Goal: Transaction & Acquisition: Purchase product/service

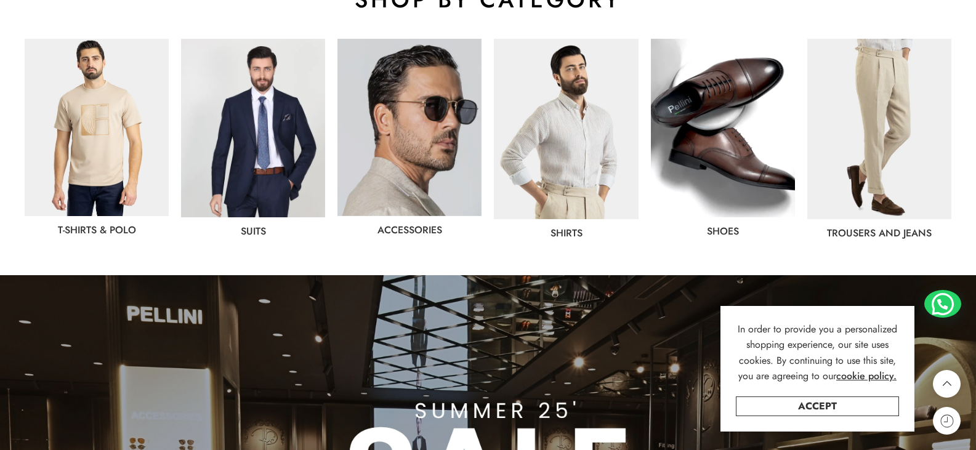
scroll to position [739, 0]
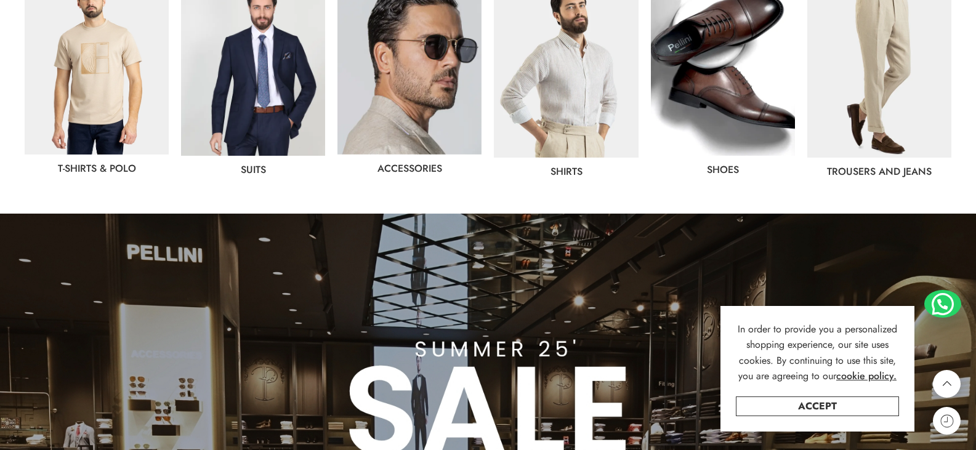
click at [872, 102] on img at bounding box center [880, 67] width 144 height 180
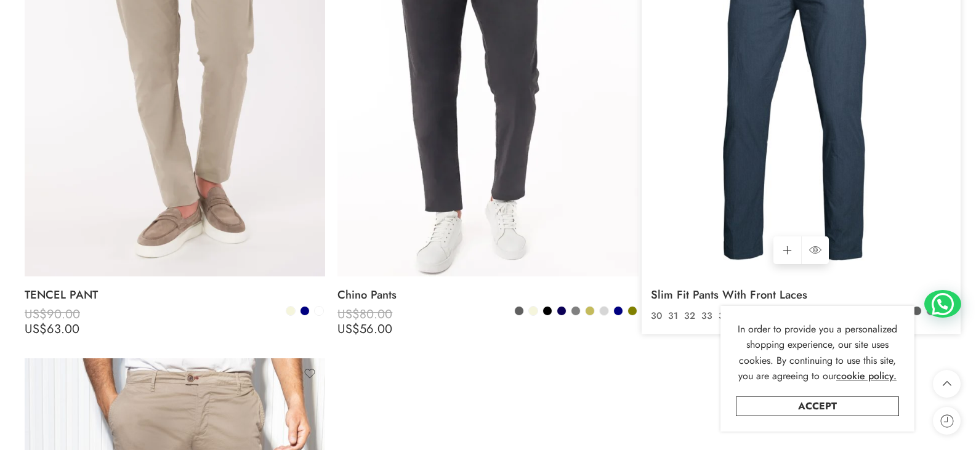
scroll to position [1786, 0]
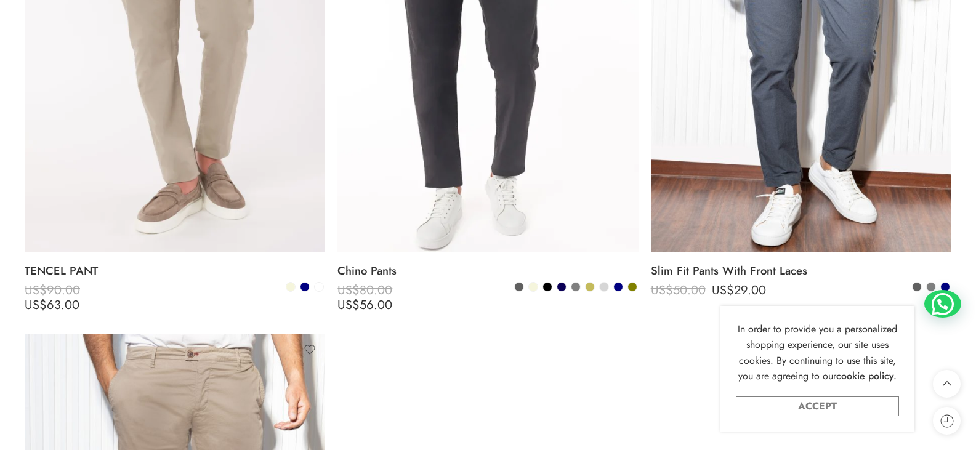
click at [861, 403] on link "Accept" at bounding box center [817, 407] width 163 height 20
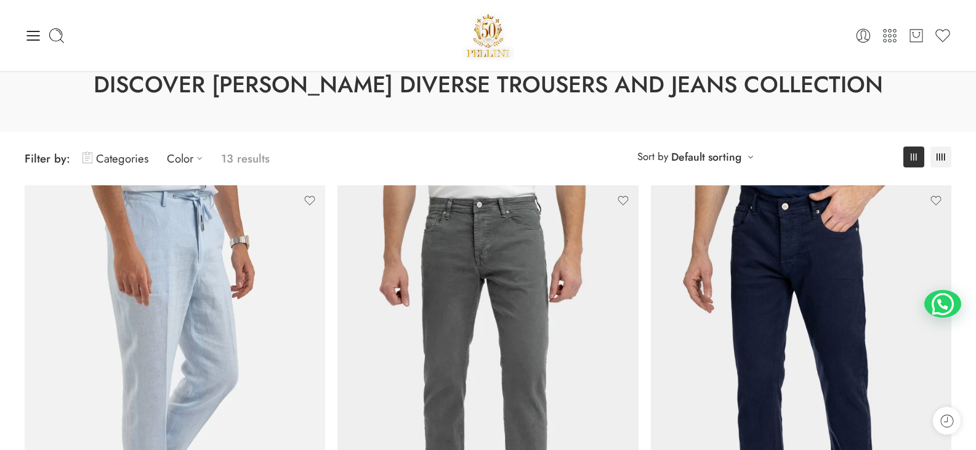
scroll to position [0, 0]
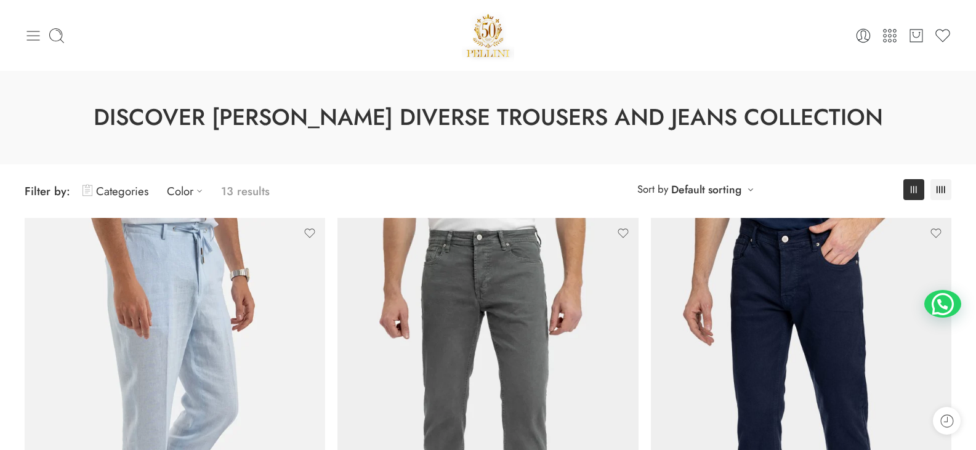
click at [38, 38] on icon at bounding box center [33, 35] width 17 height 17
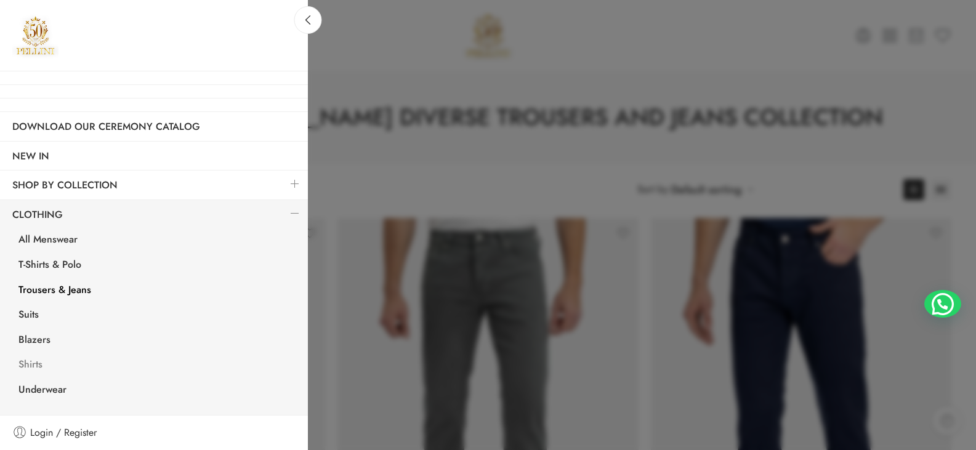
click at [39, 365] on link "Shirts" at bounding box center [157, 366] width 302 height 25
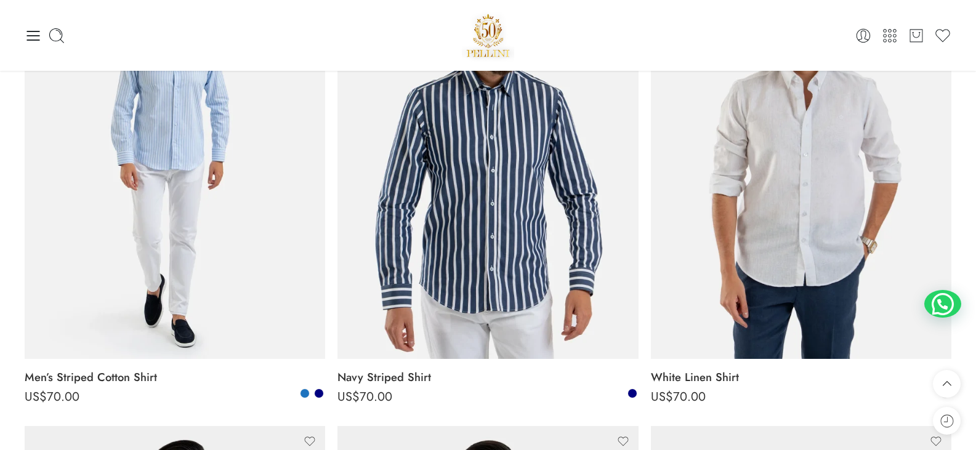
scroll to position [242, 0]
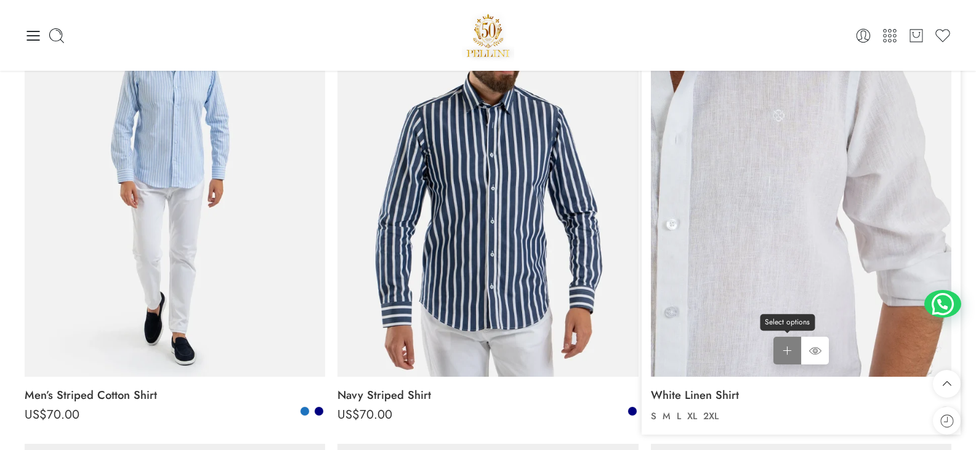
click at [792, 358] on link "Select options Select options" at bounding box center [788, 351] width 28 height 28
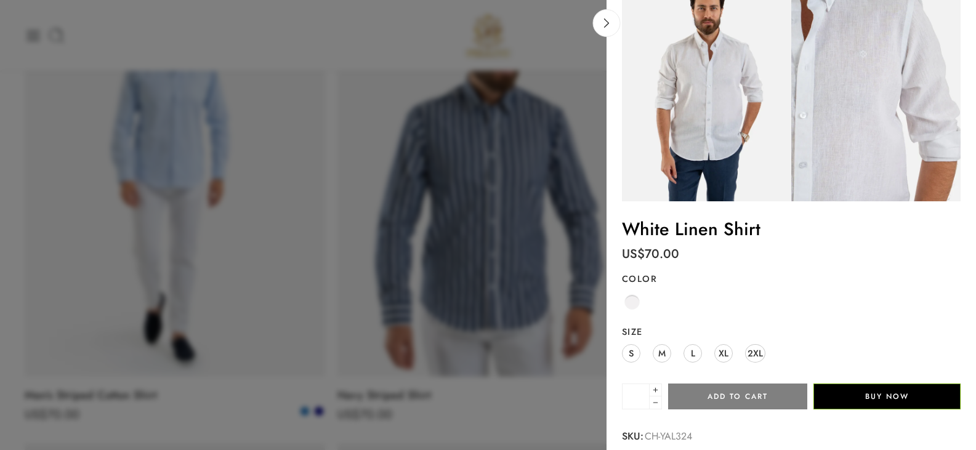
scroll to position [62, 0]
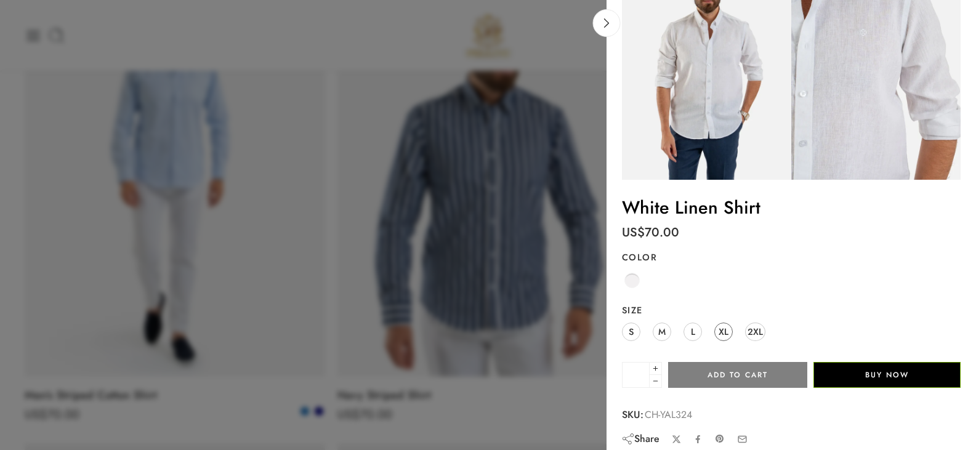
click at [723, 333] on span "XL" at bounding box center [724, 331] width 10 height 17
click at [732, 373] on button "Add to cart" at bounding box center [737, 375] width 139 height 26
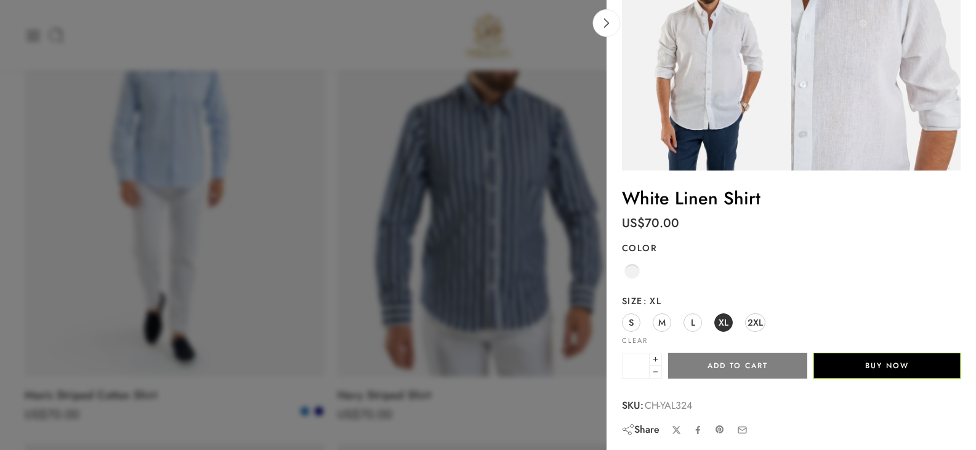
scroll to position [73, 0]
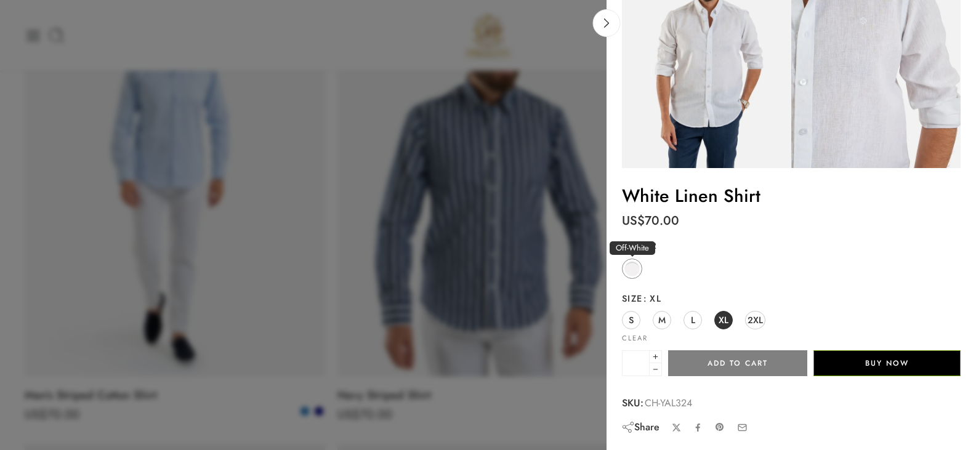
click at [634, 270] on span at bounding box center [632, 268] width 15 height 15
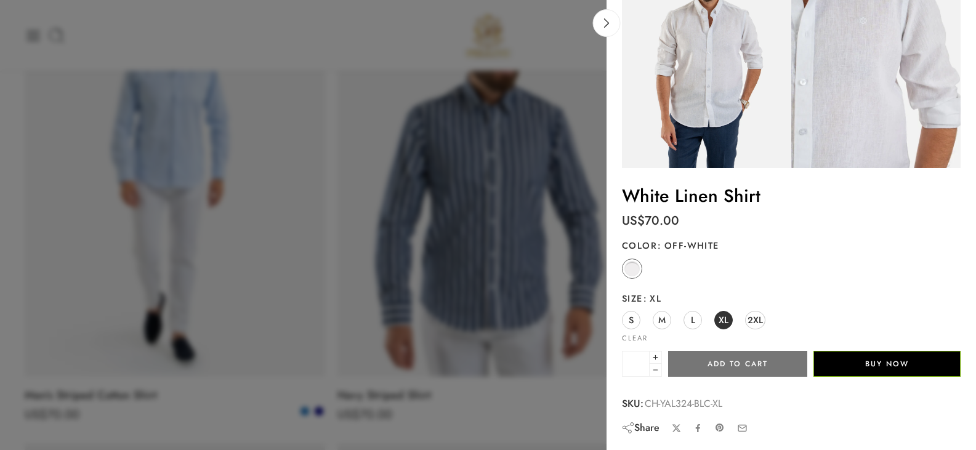
click at [764, 362] on button "Add to cart" at bounding box center [737, 364] width 139 height 26
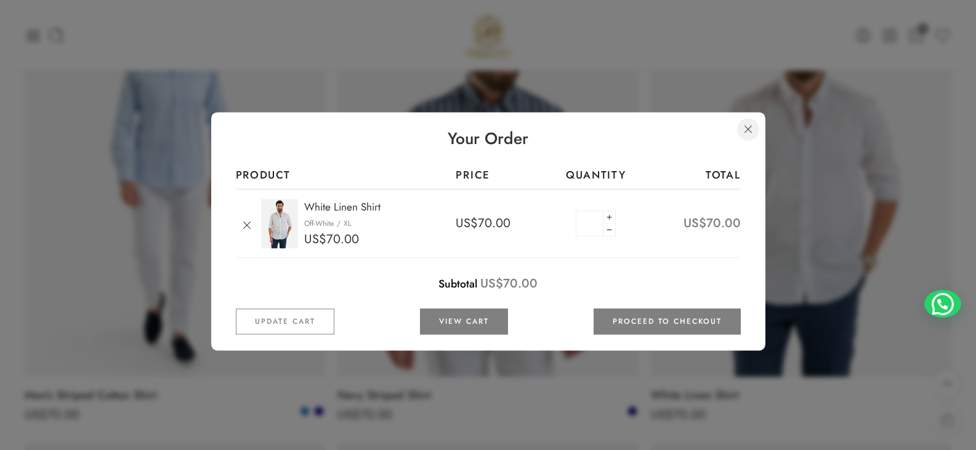
click at [747, 136] on link at bounding box center [748, 129] width 22 height 22
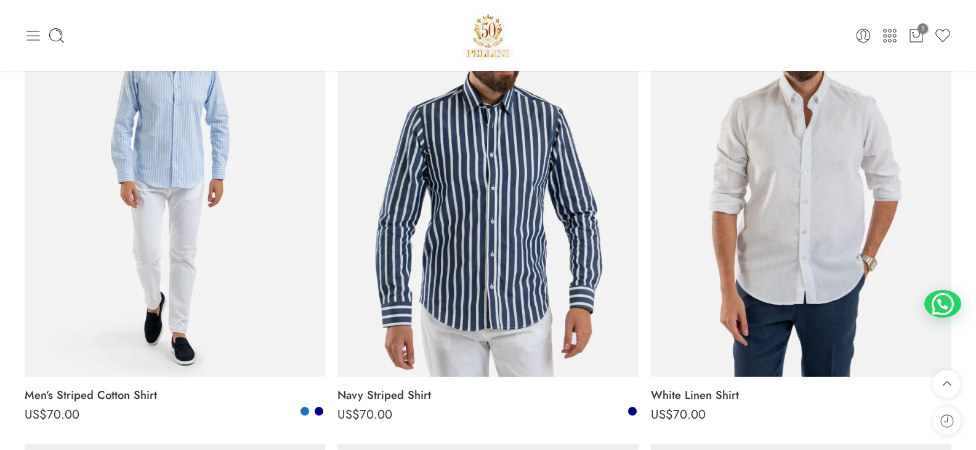
click at [36, 41] on icon at bounding box center [33, 35] width 17 height 17
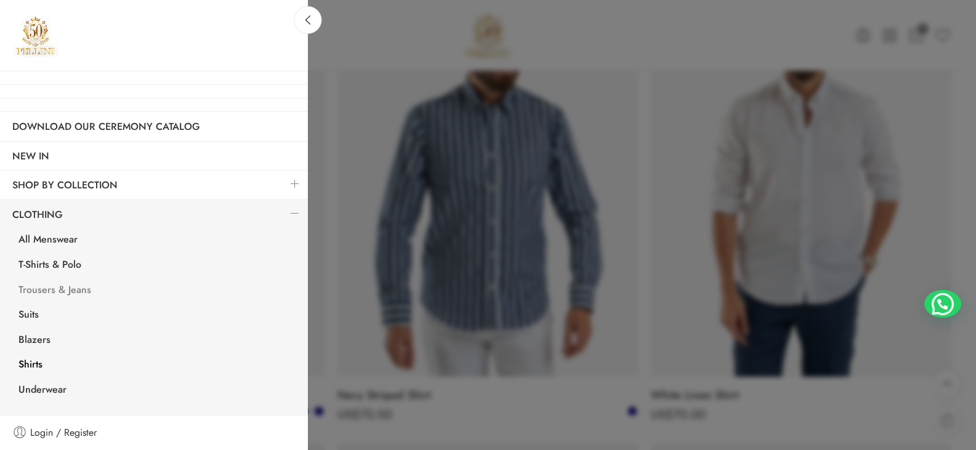
click at [65, 294] on link "Trousers & Jeans" at bounding box center [157, 291] width 302 height 25
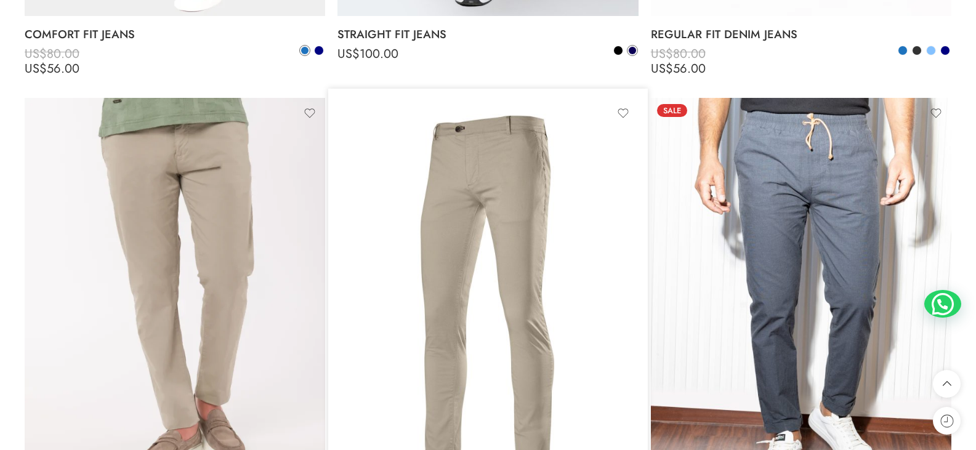
scroll to position [1725, 0]
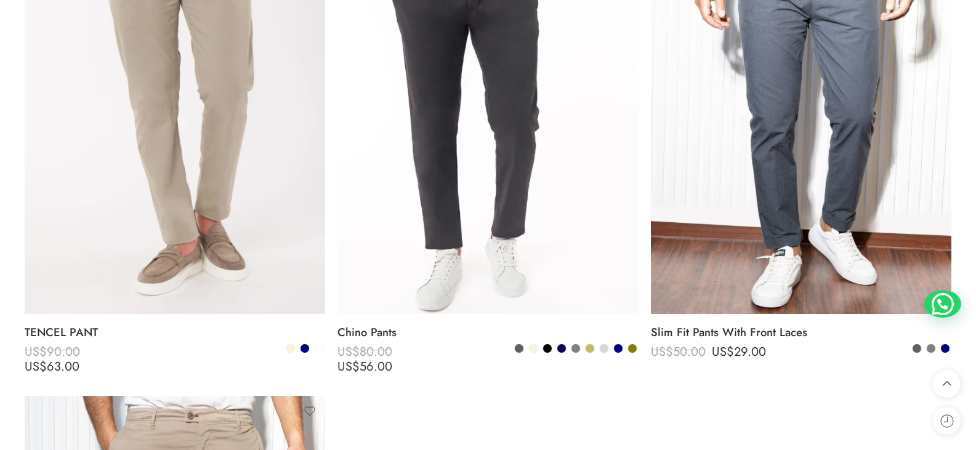
click at [793, 293] on link "Select options Select options" at bounding box center [788, 307] width 28 height 28
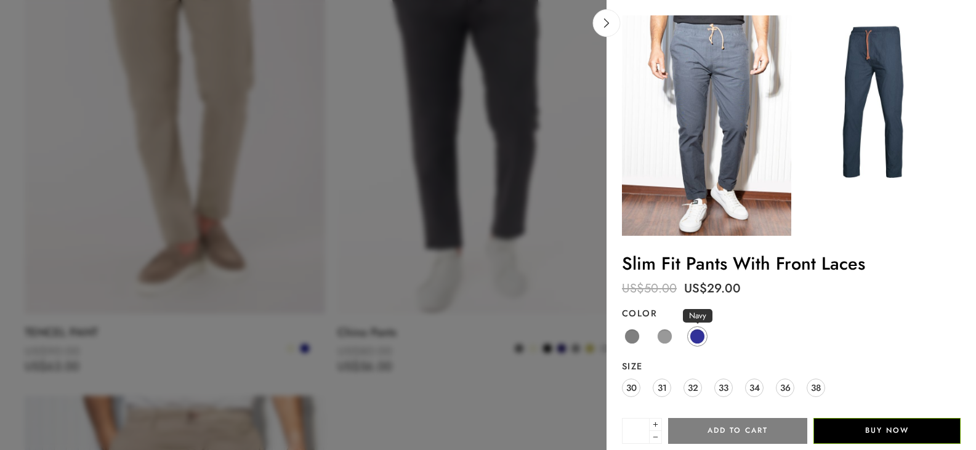
click at [695, 340] on span at bounding box center [697, 336] width 15 height 15
click at [814, 384] on span "38" at bounding box center [816, 387] width 10 height 17
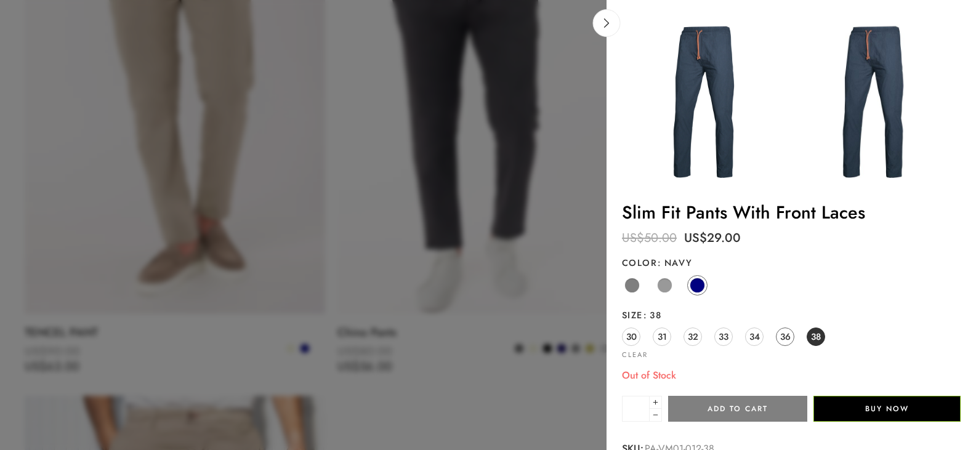
click at [785, 345] on span "36" at bounding box center [785, 336] width 10 height 17
click at [752, 337] on span "34" at bounding box center [755, 336] width 10 height 17
click at [730, 339] on link "33" at bounding box center [724, 337] width 18 height 18
click at [702, 339] on link "32" at bounding box center [693, 337] width 18 height 18
click at [816, 337] on span "38" at bounding box center [816, 336] width 10 height 17
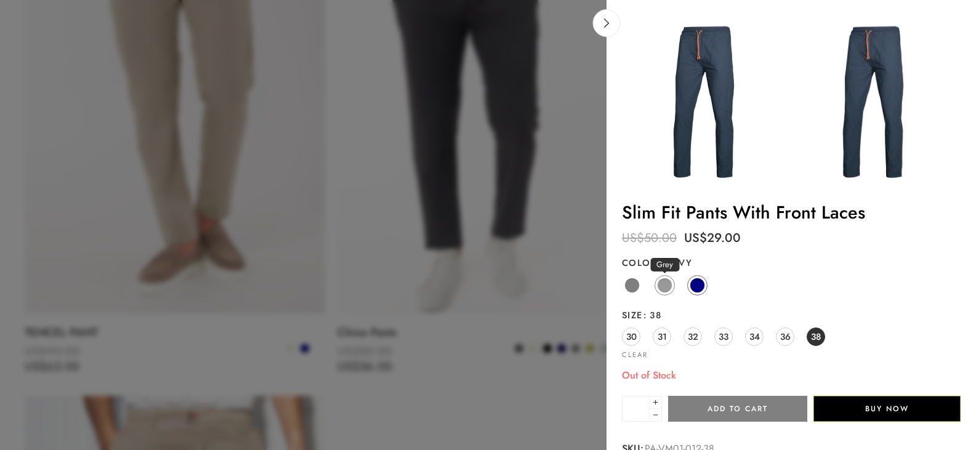
click at [666, 288] on span at bounding box center [664, 285] width 15 height 15
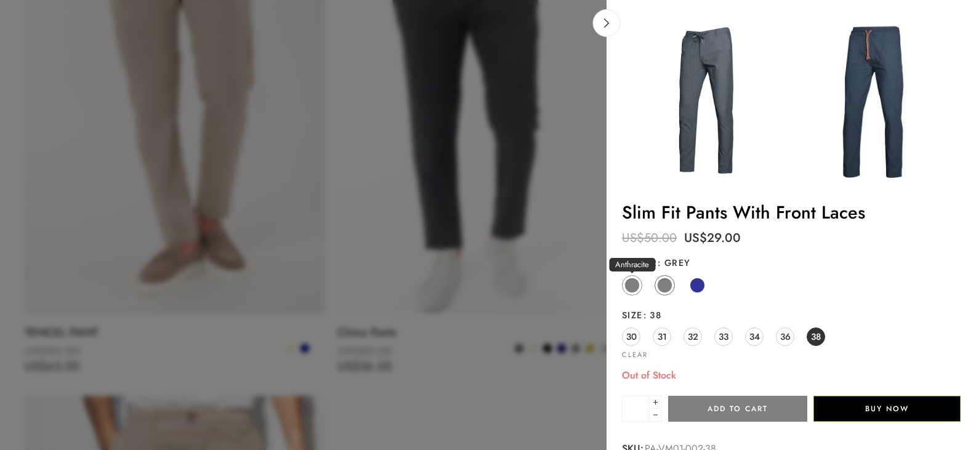
click at [633, 287] on span at bounding box center [632, 285] width 15 height 15
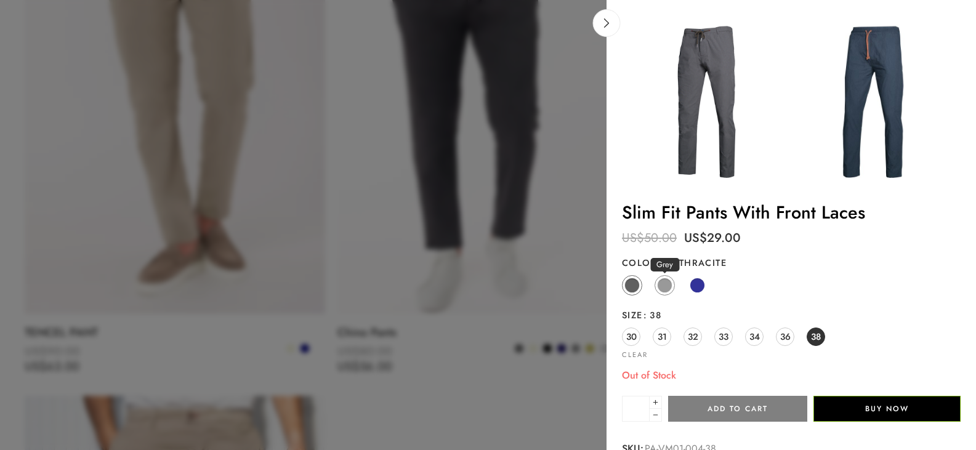
click at [668, 287] on span at bounding box center [664, 285] width 15 height 15
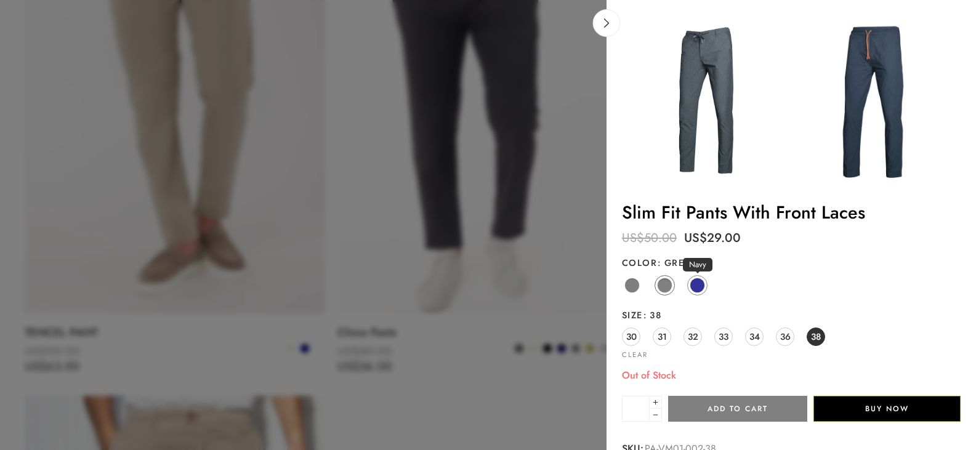
click at [691, 287] on span at bounding box center [697, 285] width 15 height 15
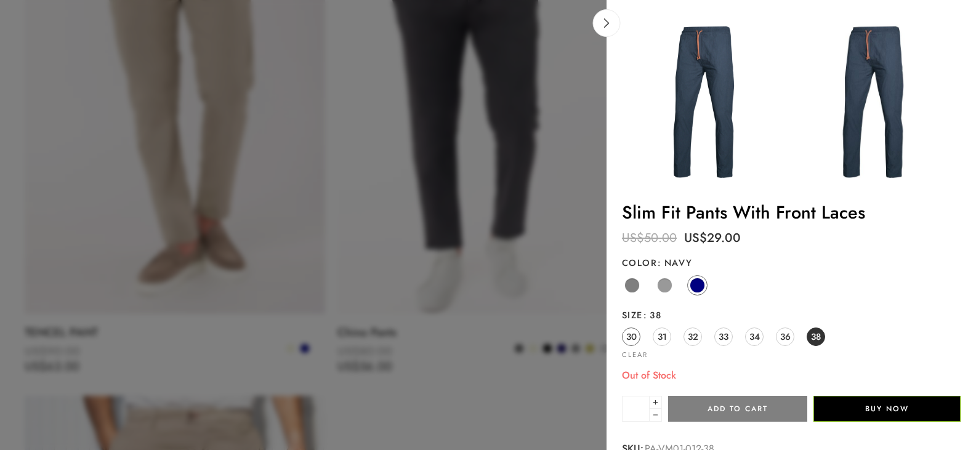
click at [633, 338] on span "30" at bounding box center [631, 336] width 10 height 17
click at [666, 339] on span "31" at bounding box center [662, 336] width 9 height 17
click at [693, 339] on span "32" at bounding box center [693, 336] width 10 height 17
click at [726, 339] on span "33" at bounding box center [724, 336] width 10 height 17
click at [747, 338] on link "34" at bounding box center [754, 337] width 18 height 18
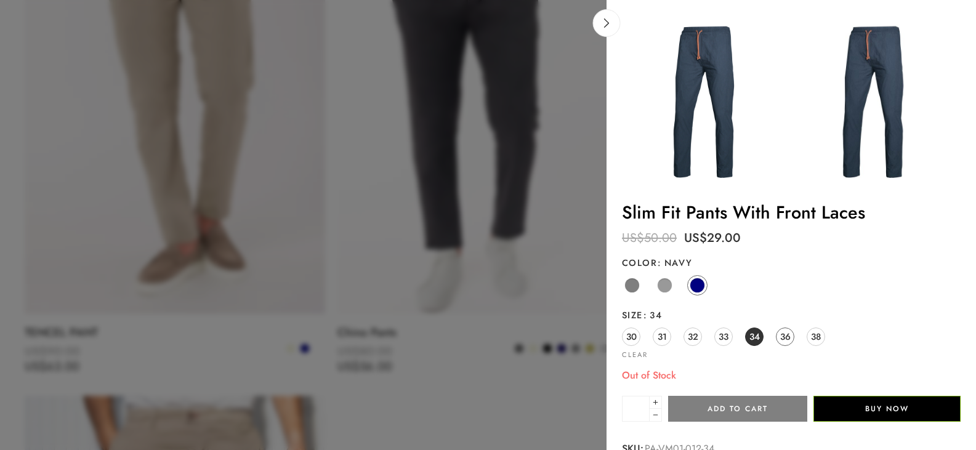
click at [792, 338] on link "36" at bounding box center [785, 337] width 18 height 18
click at [821, 339] on span "38" at bounding box center [816, 336] width 10 height 17
click at [668, 288] on span at bounding box center [664, 285] width 15 height 15
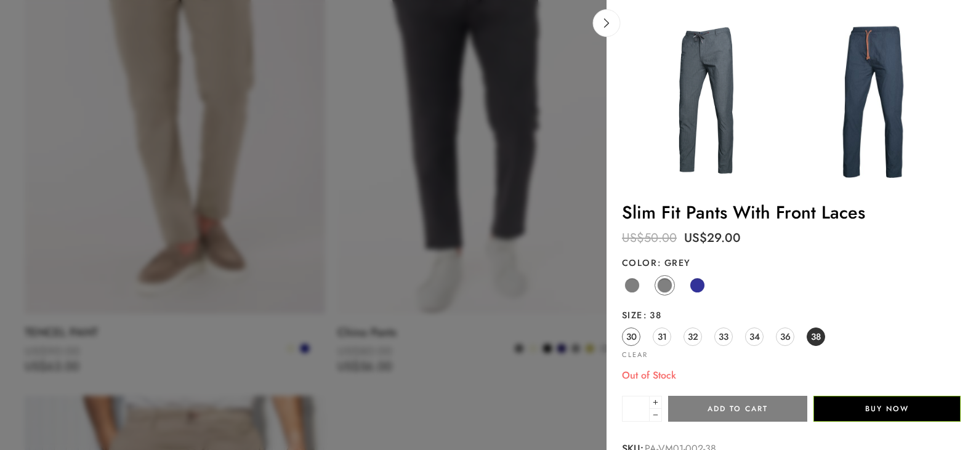
click at [639, 341] on link "30" at bounding box center [631, 337] width 18 height 18
click at [656, 340] on link "31" at bounding box center [662, 337] width 18 height 18
click at [695, 340] on span "32" at bounding box center [693, 336] width 10 height 17
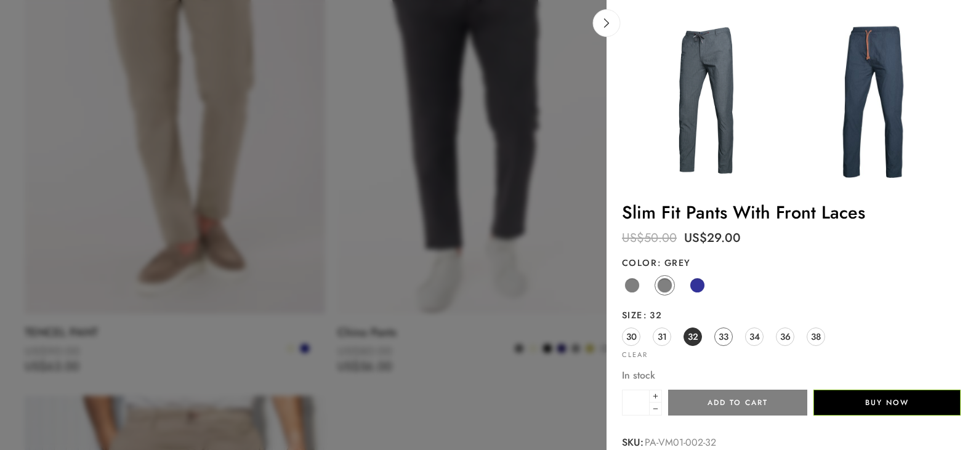
click at [728, 336] on span "33" at bounding box center [724, 336] width 10 height 17
click at [751, 336] on span "34" at bounding box center [755, 336] width 10 height 17
click at [786, 336] on span "36" at bounding box center [785, 336] width 10 height 17
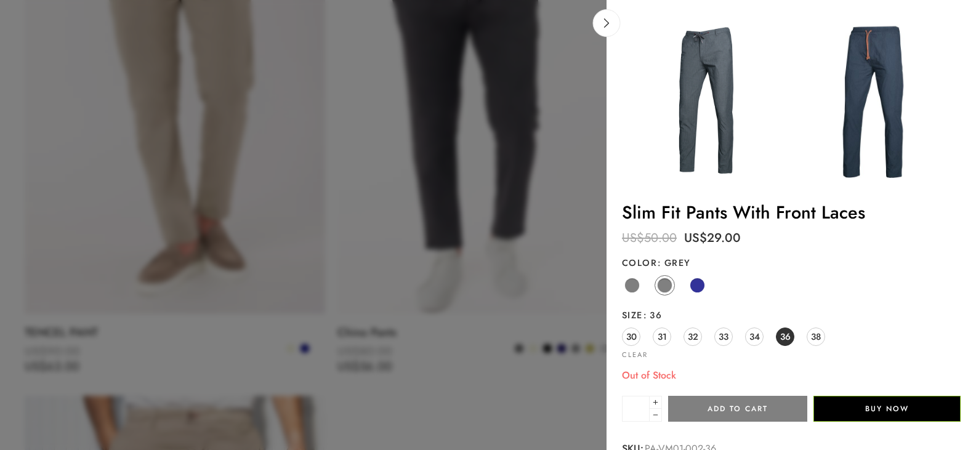
click at [646, 287] on div "Anthracite Grey Navy" at bounding box center [791, 286] width 339 height 24
click at [639, 287] on span at bounding box center [632, 285] width 15 height 15
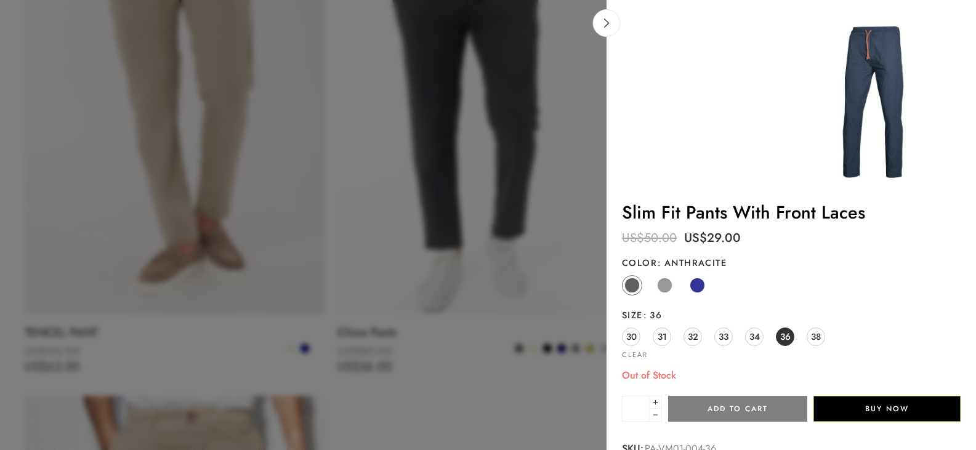
click at [744, 341] on div "30 31 32 33 34 36 38" at bounding box center [791, 337] width 339 height 22
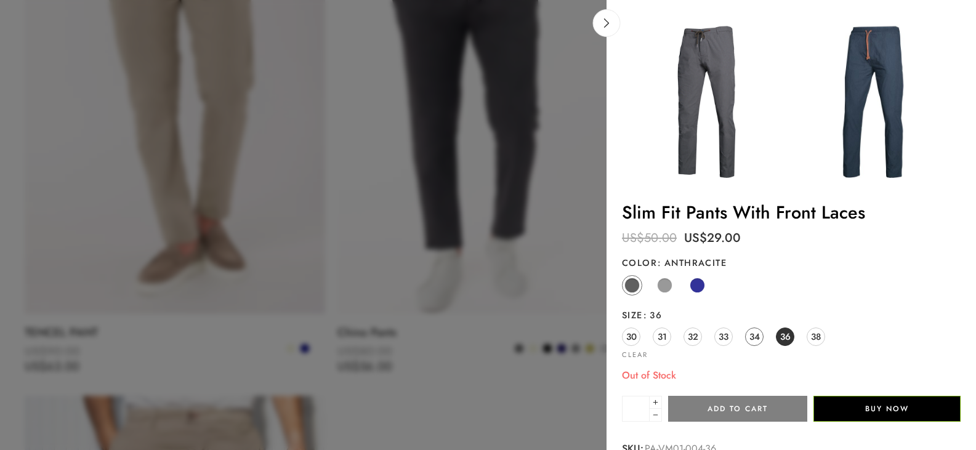
click at [750, 339] on span "34" at bounding box center [755, 336] width 10 height 17
click at [721, 339] on span "33" at bounding box center [724, 336] width 10 height 17
click at [695, 338] on span "32" at bounding box center [693, 336] width 10 height 17
click at [654, 338] on link "31" at bounding box center [662, 337] width 18 height 18
click at [638, 336] on link "30" at bounding box center [631, 337] width 18 height 18
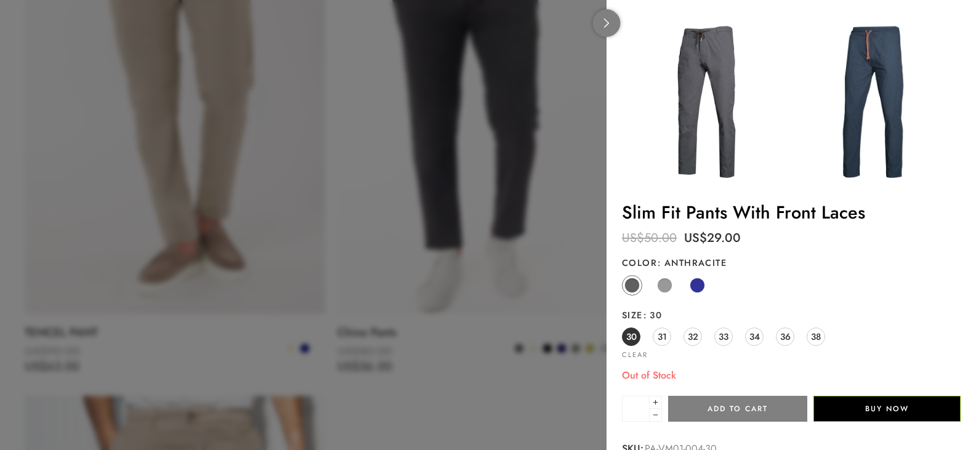
click at [615, 27] on link at bounding box center [607, 23] width 28 height 28
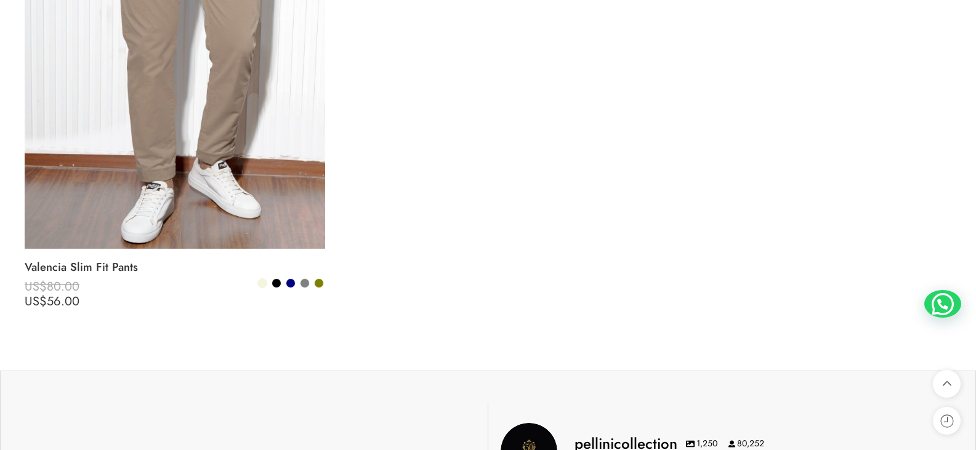
scroll to position [2279, 0]
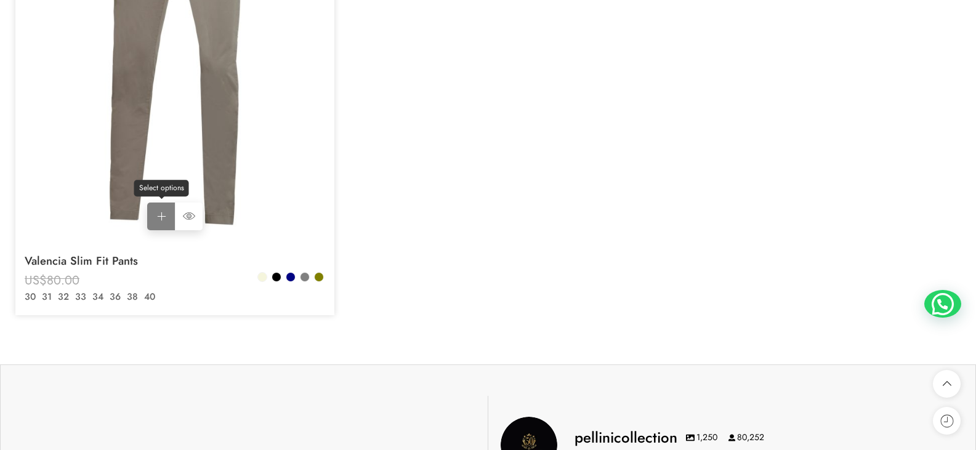
click at [167, 222] on link "Select options Select options" at bounding box center [161, 217] width 28 height 28
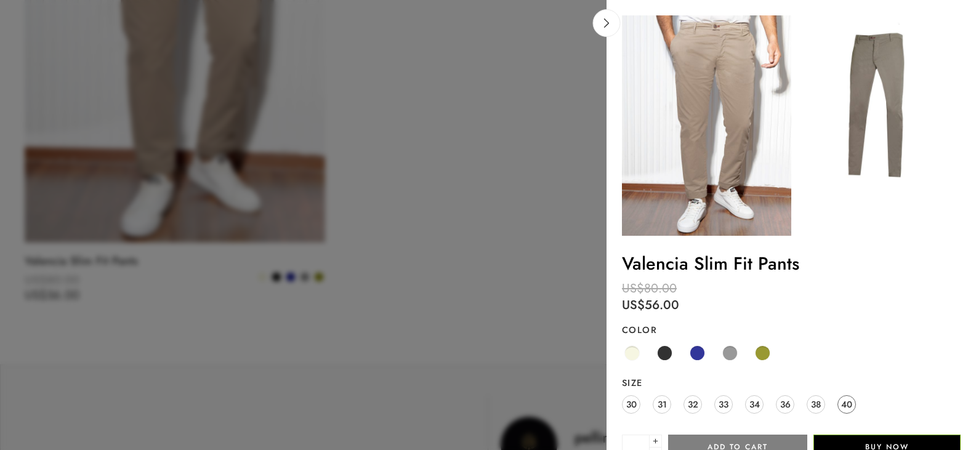
click at [839, 400] on link "40" at bounding box center [847, 404] width 18 height 18
click at [819, 402] on span "38" at bounding box center [816, 404] width 10 height 17
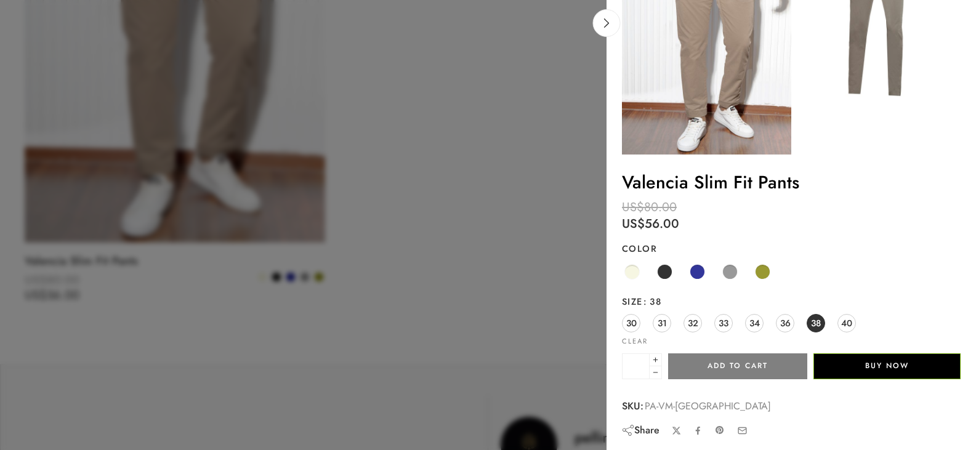
scroll to position [84, 0]
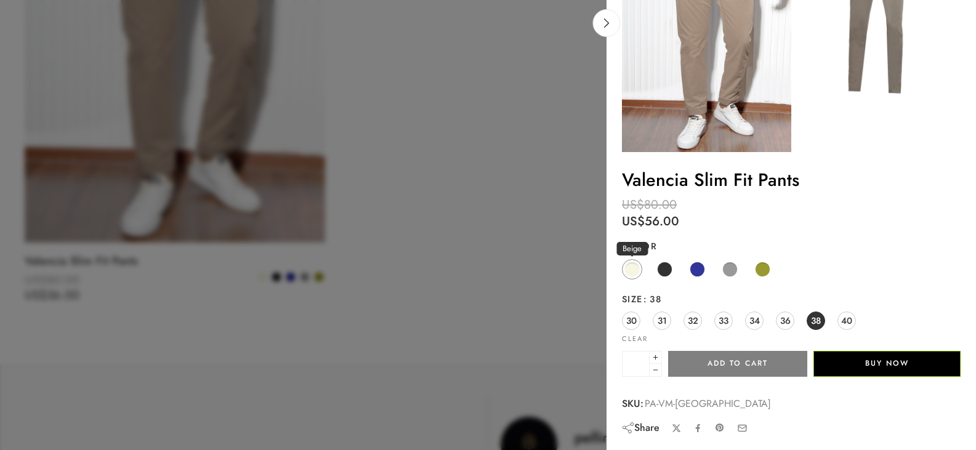
click at [625, 267] on span at bounding box center [632, 269] width 15 height 15
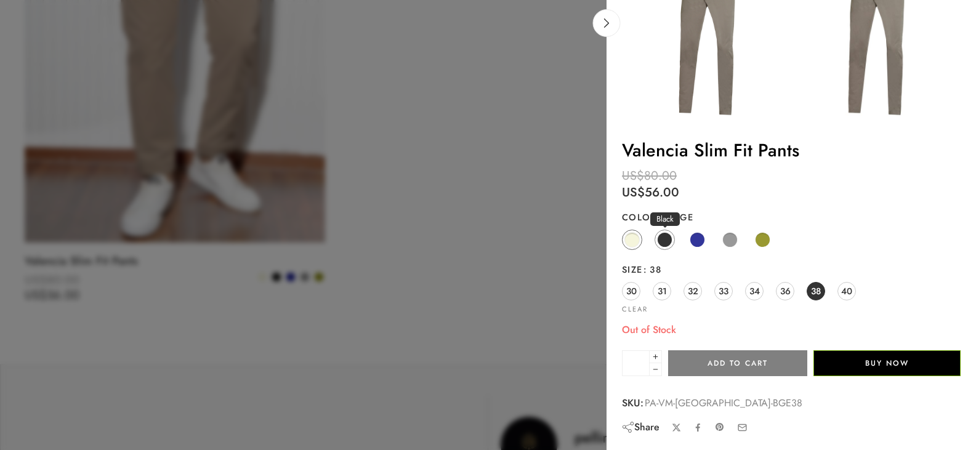
click at [674, 250] on link "Black" at bounding box center [665, 240] width 20 height 20
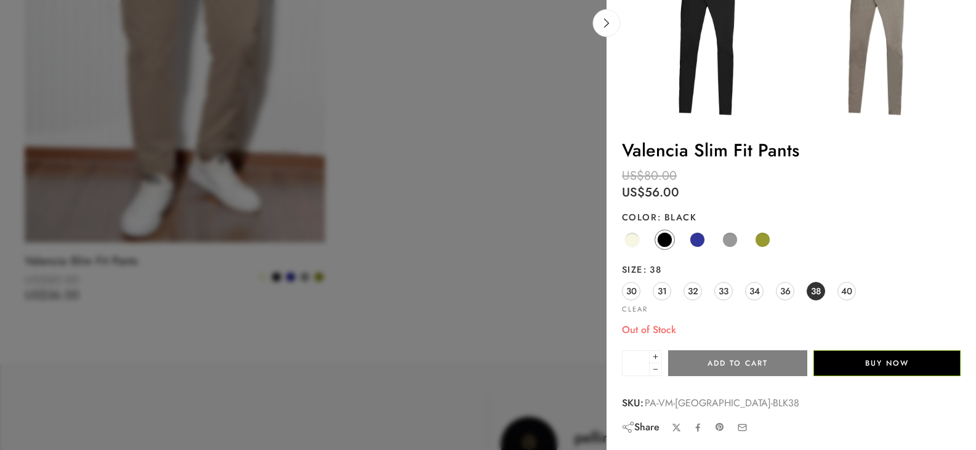
scroll to position [59, 0]
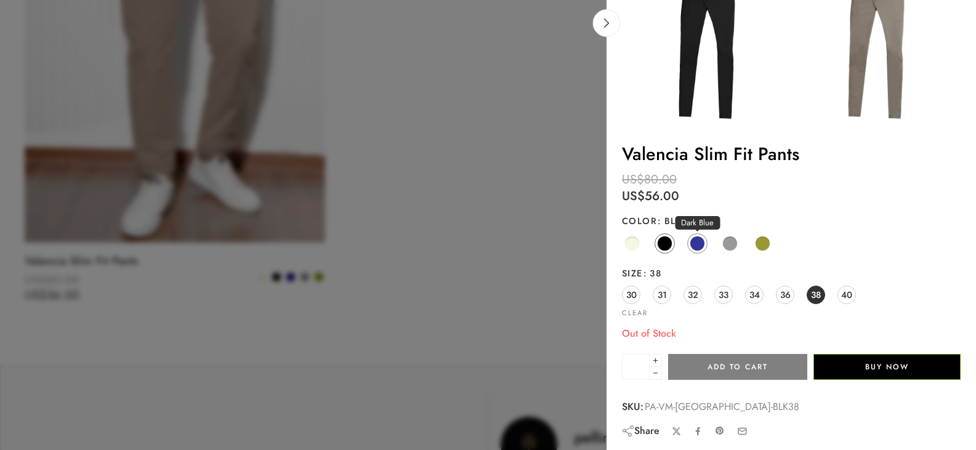
click at [696, 253] on link "Dark Blue" at bounding box center [697, 243] width 20 height 20
click at [728, 251] on link "Grey" at bounding box center [730, 243] width 20 height 20
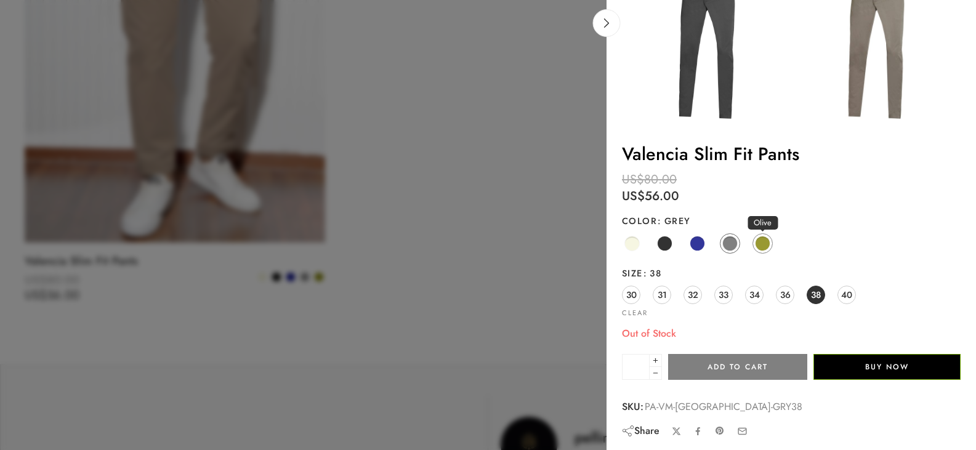
click at [759, 251] on span at bounding box center [762, 243] width 15 height 15
click at [848, 297] on span "40" at bounding box center [846, 294] width 11 height 17
click at [732, 245] on span at bounding box center [730, 243] width 15 height 15
click at [700, 248] on span at bounding box center [697, 243] width 15 height 15
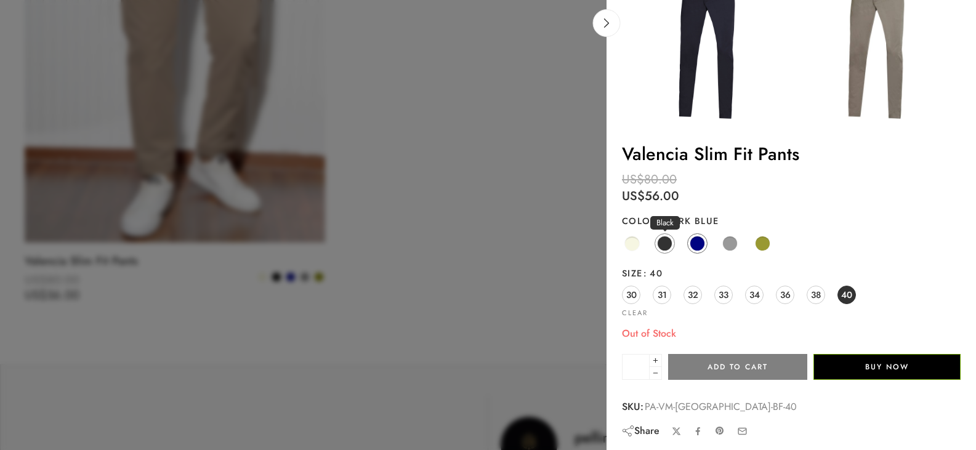
click at [669, 248] on span at bounding box center [664, 243] width 15 height 15
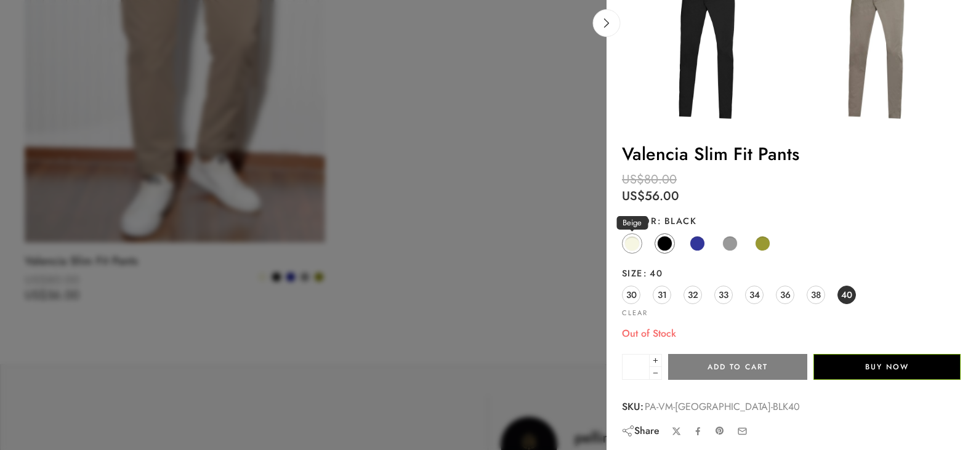
click at [636, 247] on span at bounding box center [632, 243] width 15 height 15
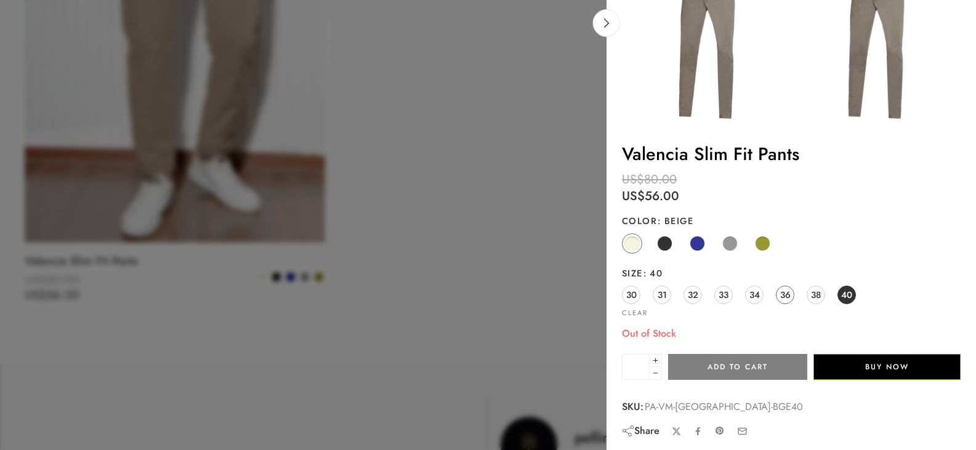
click at [793, 294] on link "36" at bounding box center [785, 295] width 18 height 18
click at [658, 246] on span at bounding box center [664, 243] width 15 height 15
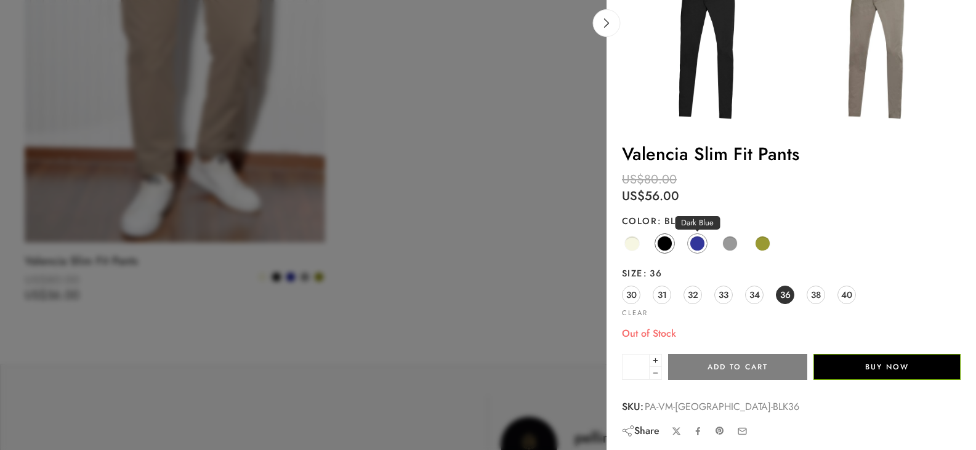
click at [694, 246] on span at bounding box center [697, 243] width 15 height 15
click at [727, 244] on span at bounding box center [730, 243] width 15 height 15
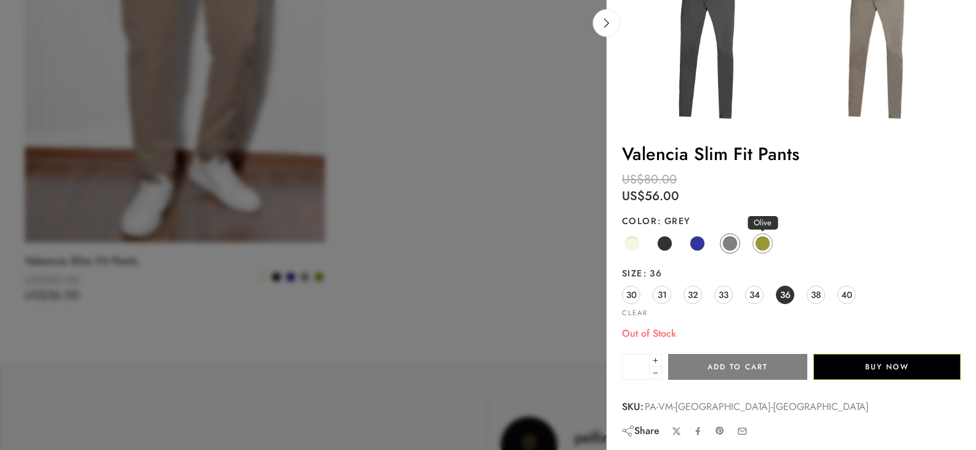
click at [763, 243] on span at bounding box center [762, 243] width 15 height 15
click at [607, 25] on icon at bounding box center [606, 22] width 5 height 9
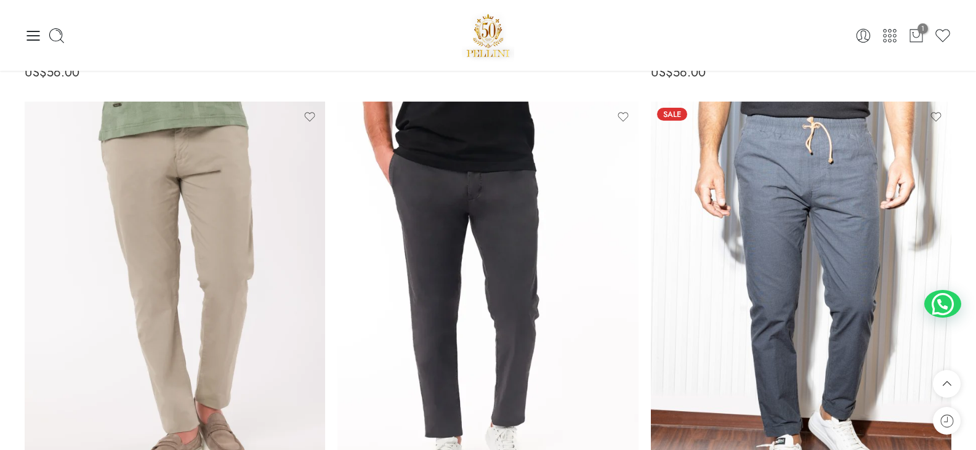
scroll to position [1478, 0]
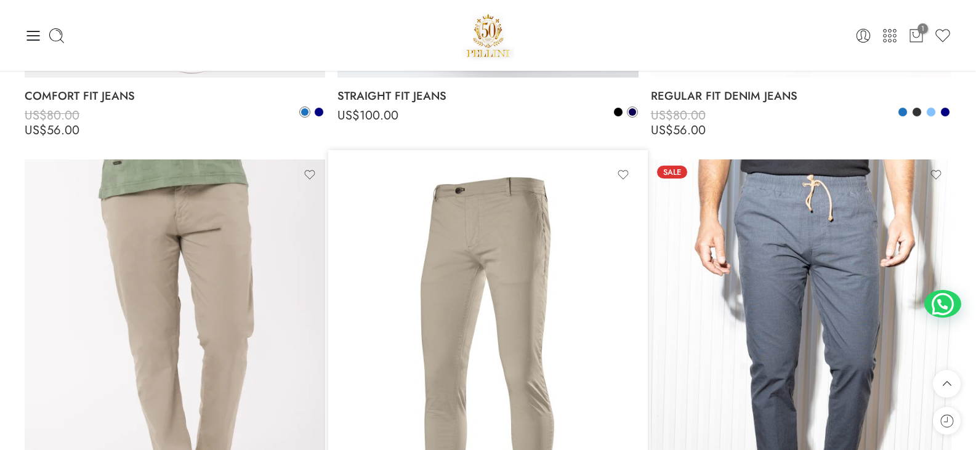
click at [500, 299] on img at bounding box center [488, 360] width 301 height 401
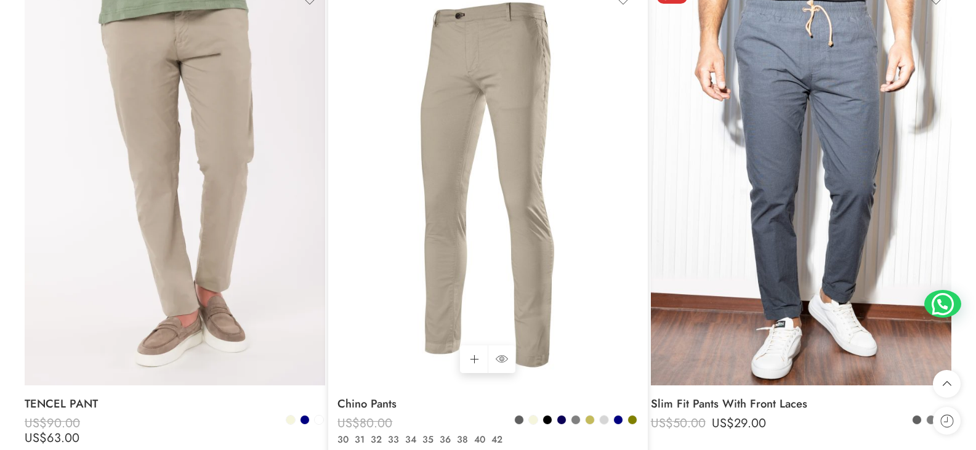
scroll to position [1663, 0]
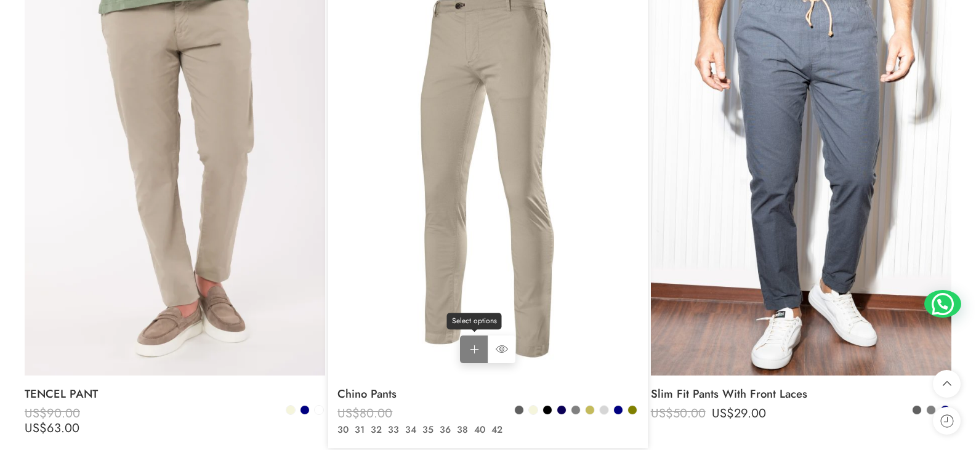
click at [476, 347] on link "Select options Select options" at bounding box center [474, 350] width 28 height 28
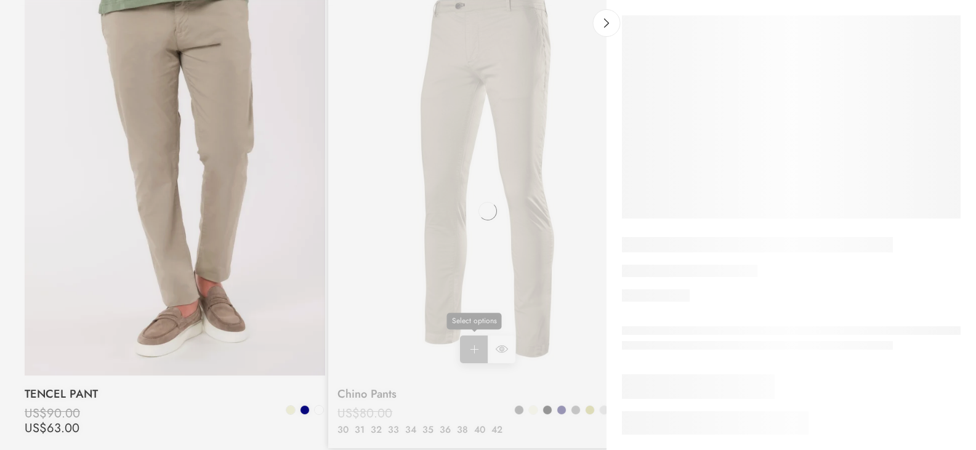
scroll to position [0, 0]
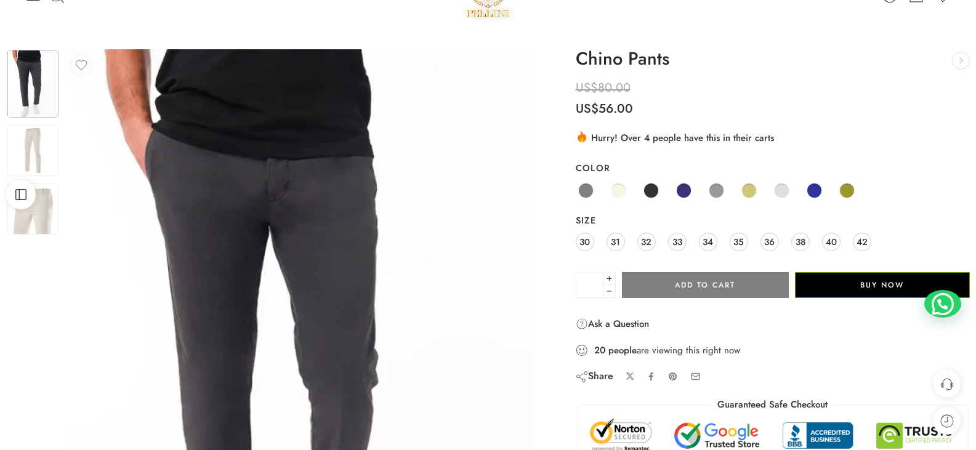
scroll to position [62, 0]
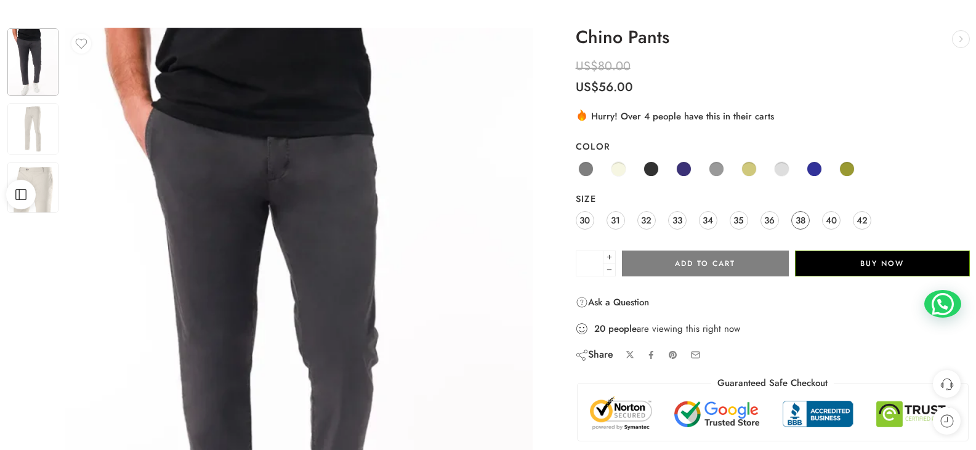
click at [804, 225] on span "38" at bounding box center [801, 220] width 10 height 17
click at [588, 176] on span at bounding box center [585, 168] width 15 height 15
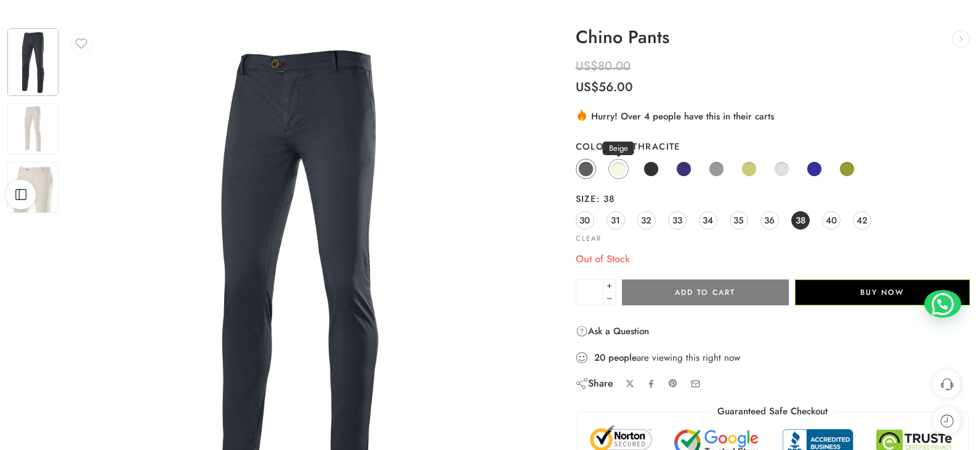
click at [615, 170] on span at bounding box center [618, 168] width 15 height 15
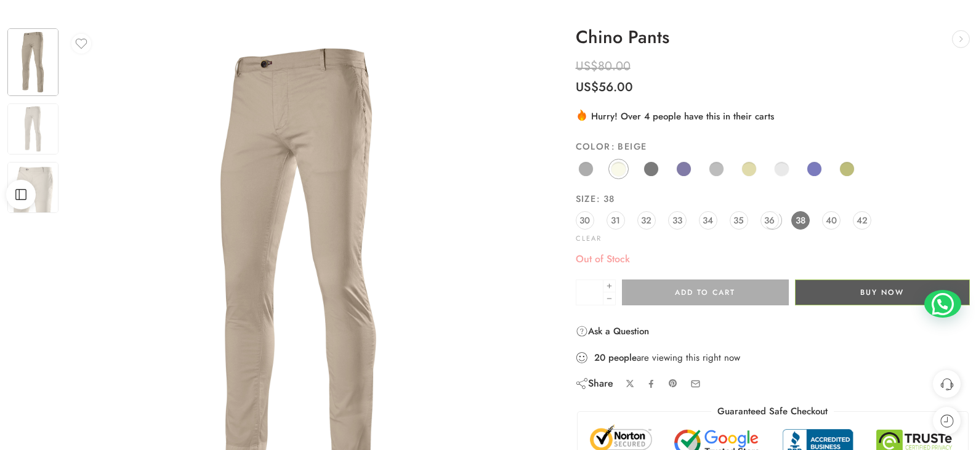
click at [651, 171] on div at bounding box center [773, 221] width 394 height 170
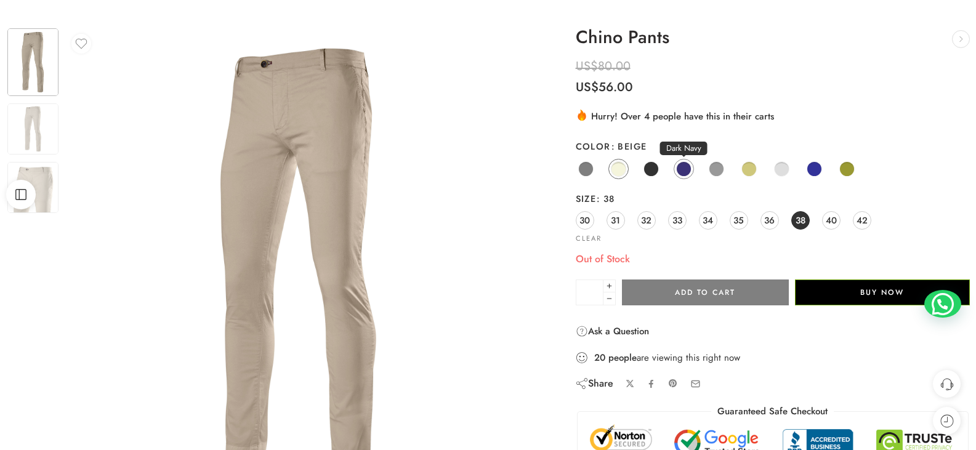
click at [679, 169] on span at bounding box center [683, 168] width 15 height 15
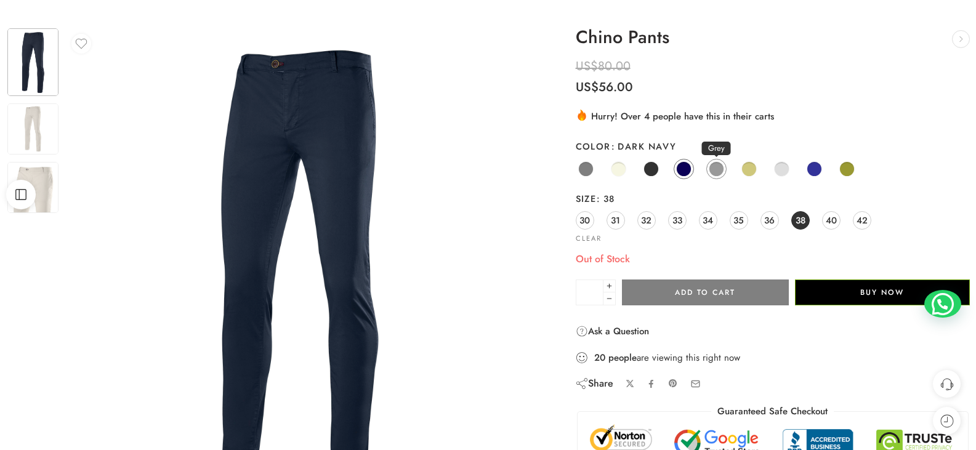
click at [724, 168] on span at bounding box center [716, 168] width 15 height 15
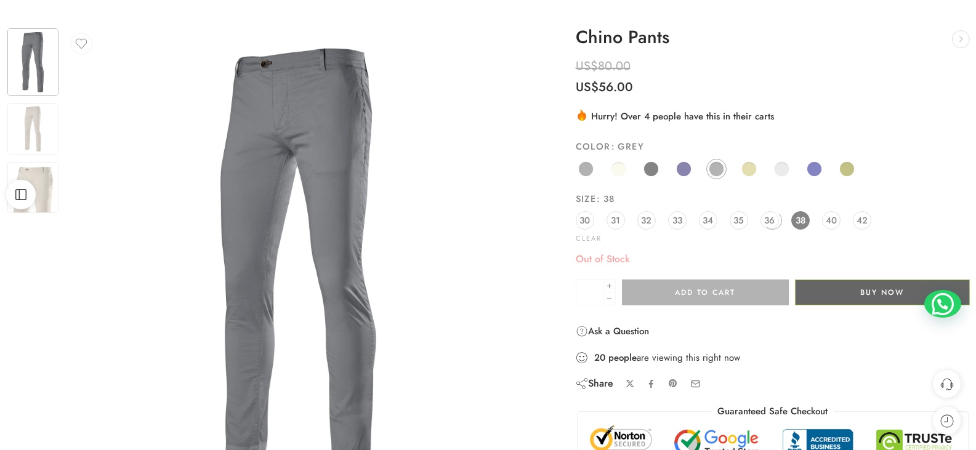
click at [746, 166] on div at bounding box center [773, 221] width 394 height 170
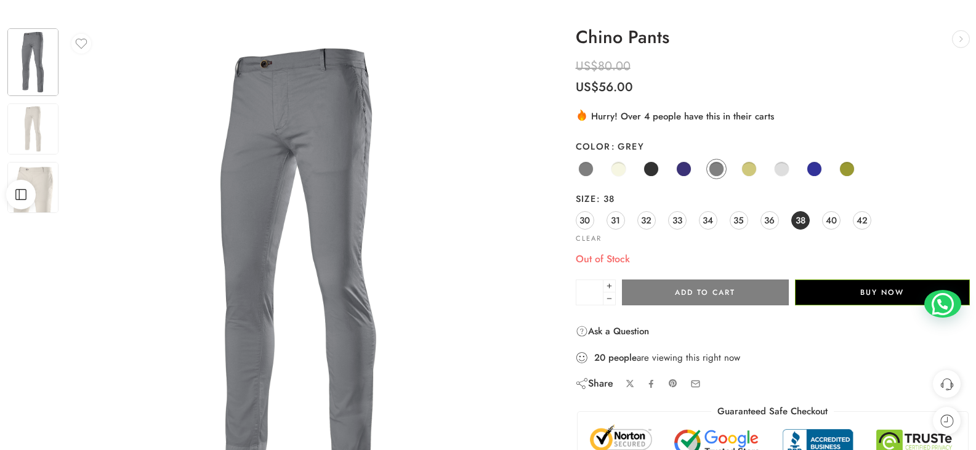
click at [746, 166] on span at bounding box center [749, 168] width 15 height 15
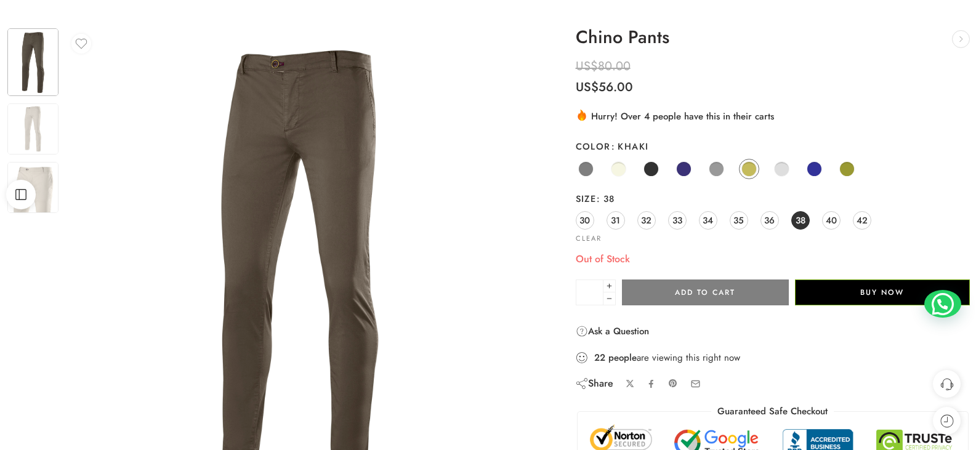
click at [782, 168] on span at bounding box center [781, 168] width 15 height 15
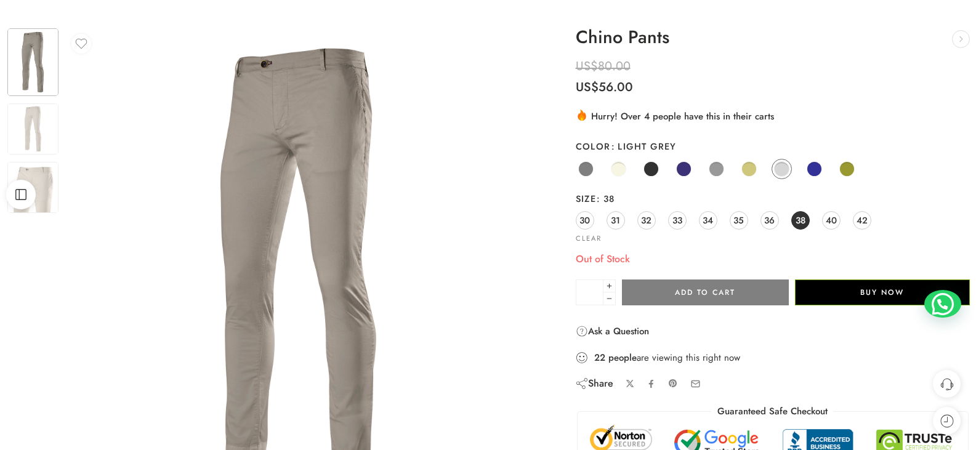
click at [825, 168] on div "Anthracite Beige Black Dark Navy Grey Khaki Light Grey Navy Olive" at bounding box center [773, 170] width 394 height 24
click at [819, 170] on span at bounding box center [814, 168] width 15 height 15
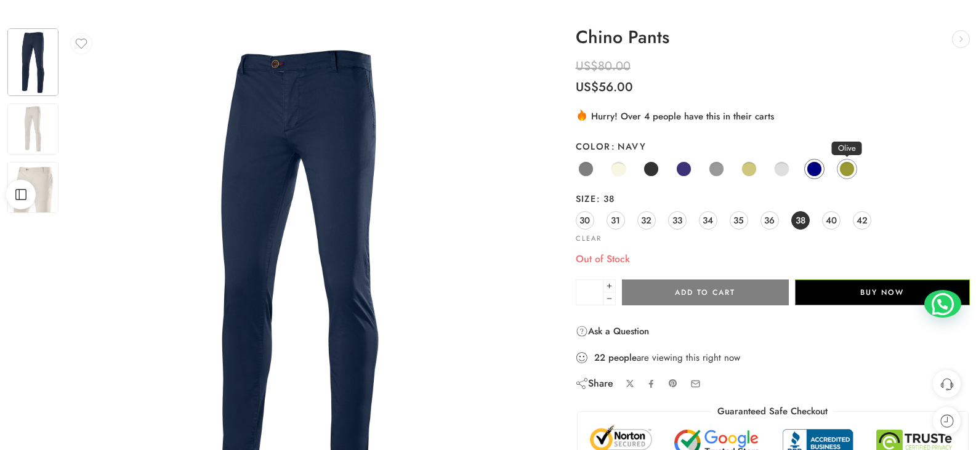
click at [844, 166] on span at bounding box center [847, 168] width 15 height 15
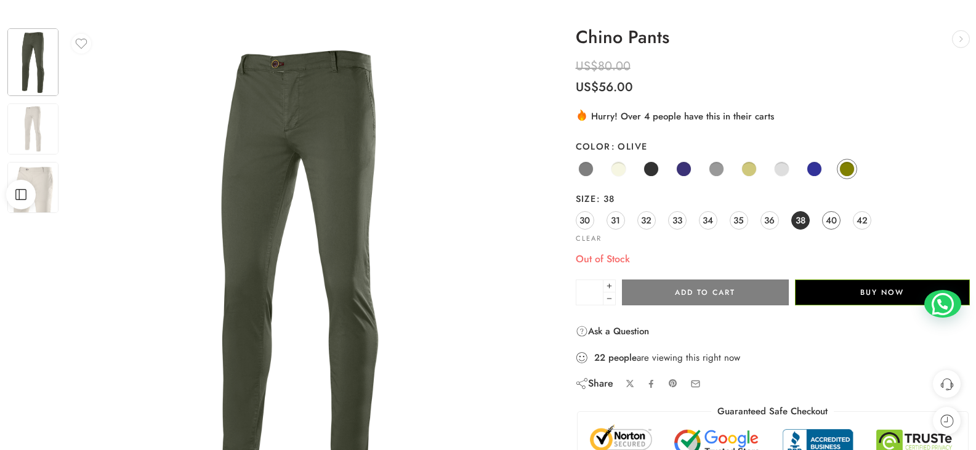
click at [836, 219] on span "40" at bounding box center [831, 220] width 11 height 17
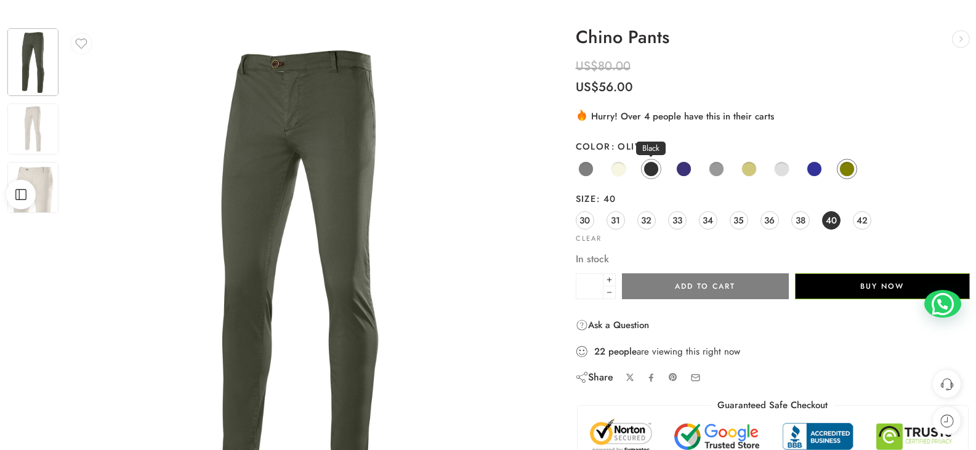
click at [655, 168] on span at bounding box center [651, 168] width 15 height 15
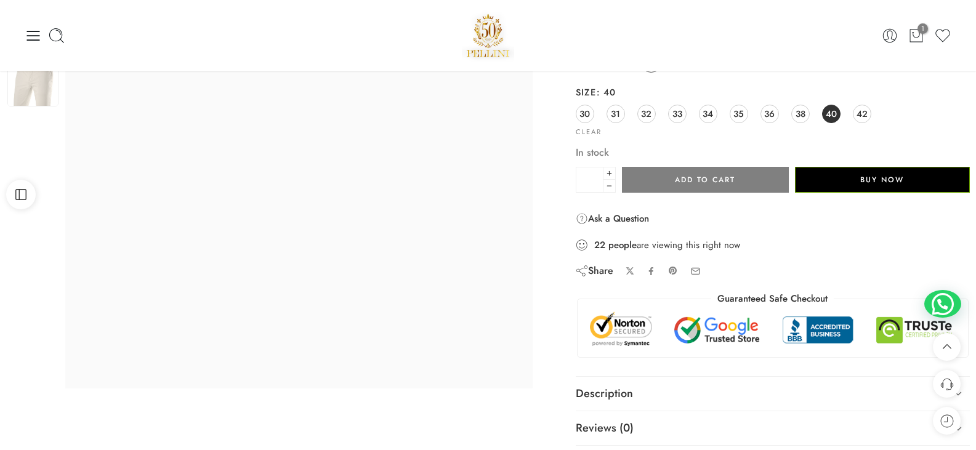
scroll to position [0, 0]
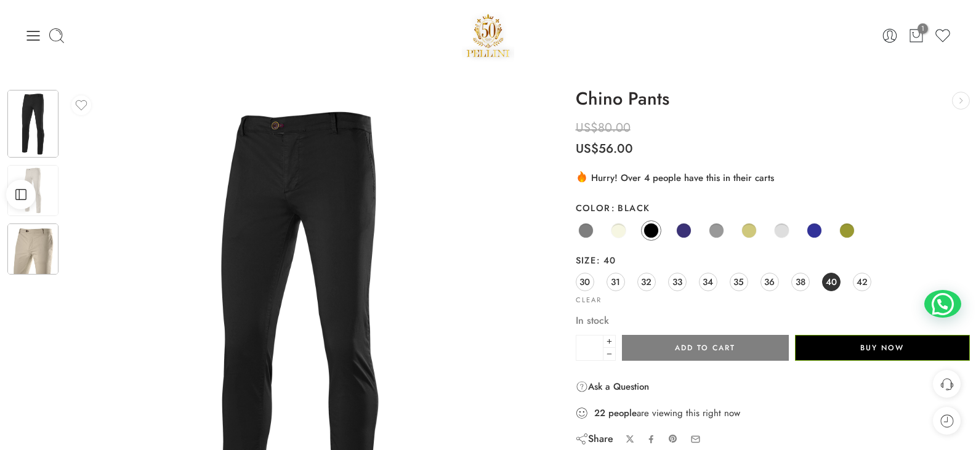
click at [49, 243] on img at bounding box center [32, 249] width 51 height 51
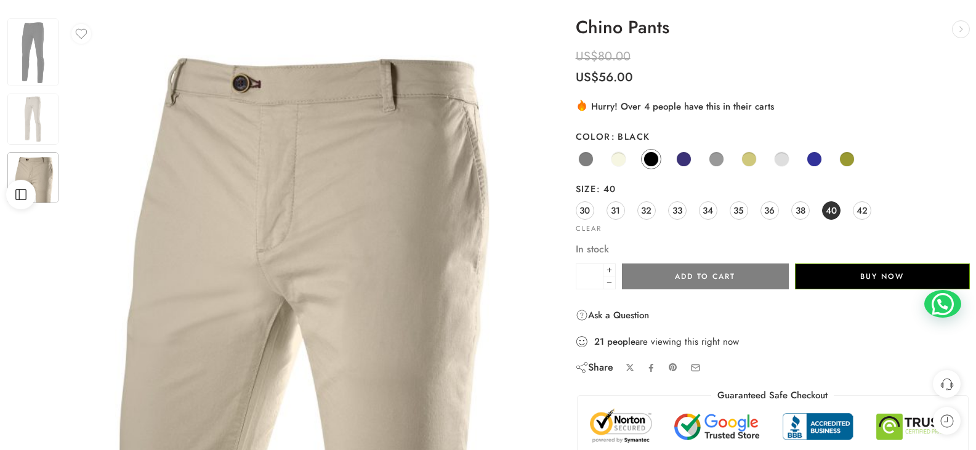
scroll to position [185, 0]
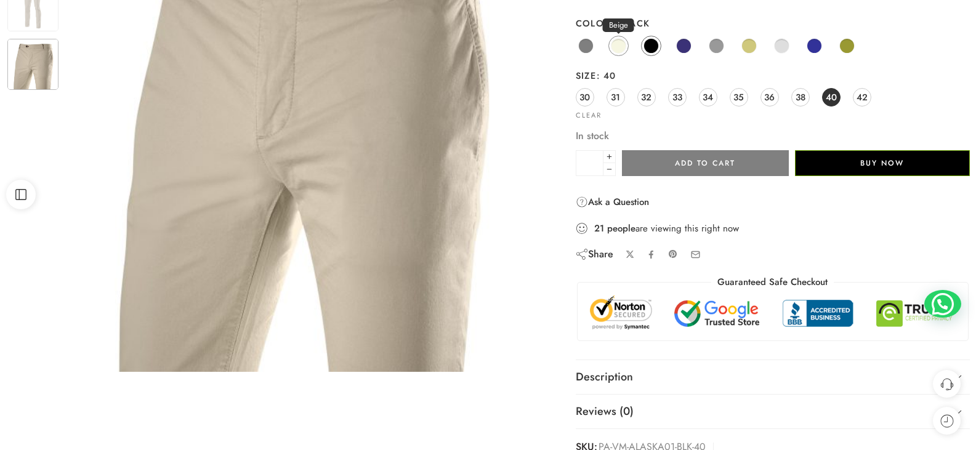
click at [620, 47] on span at bounding box center [618, 45] width 15 height 15
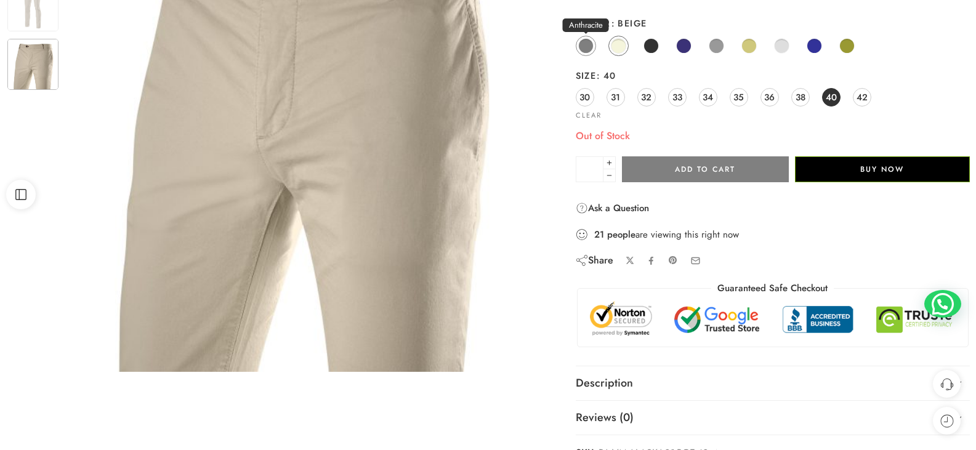
click at [584, 46] on span at bounding box center [585, 45] width 15 height 15
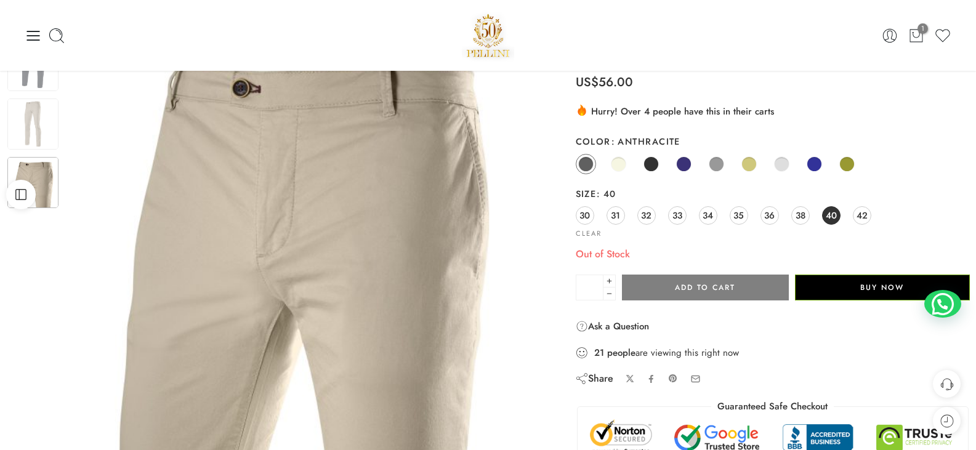
scroll to position [62, 0]
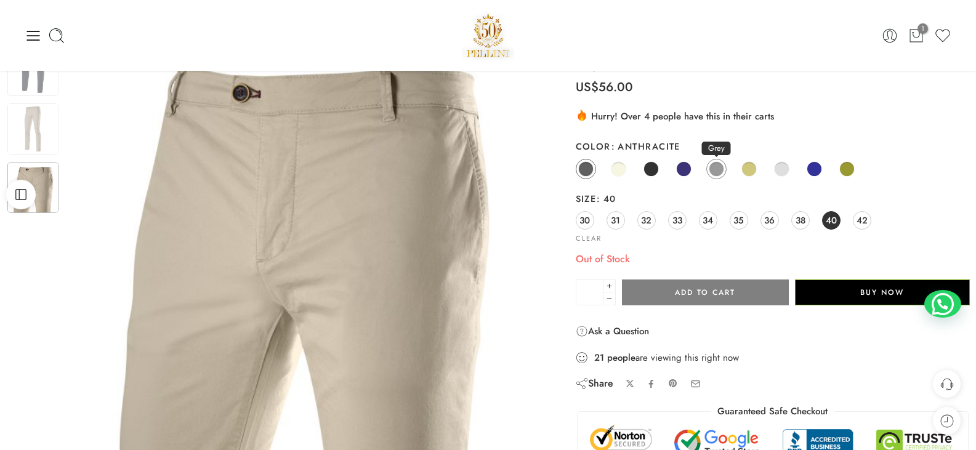
click at [724, 166] on span at bounding box center [716, 168] width 15 height 15
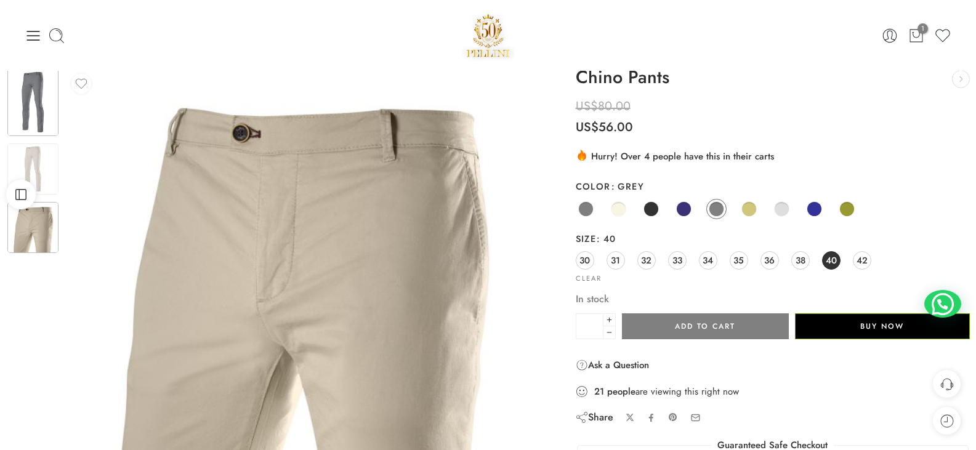
scroll to position [0, 0]
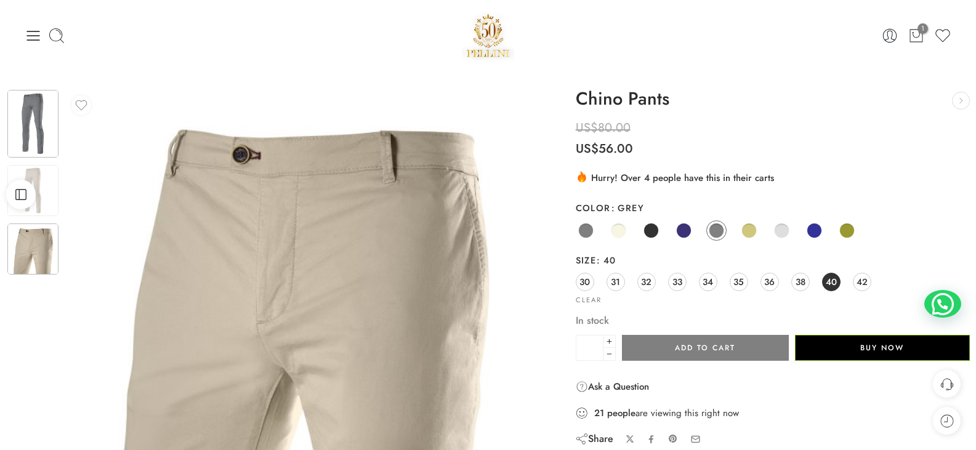
click at [37, 145] on img at bounding box center [32, 124] width 51 height 68
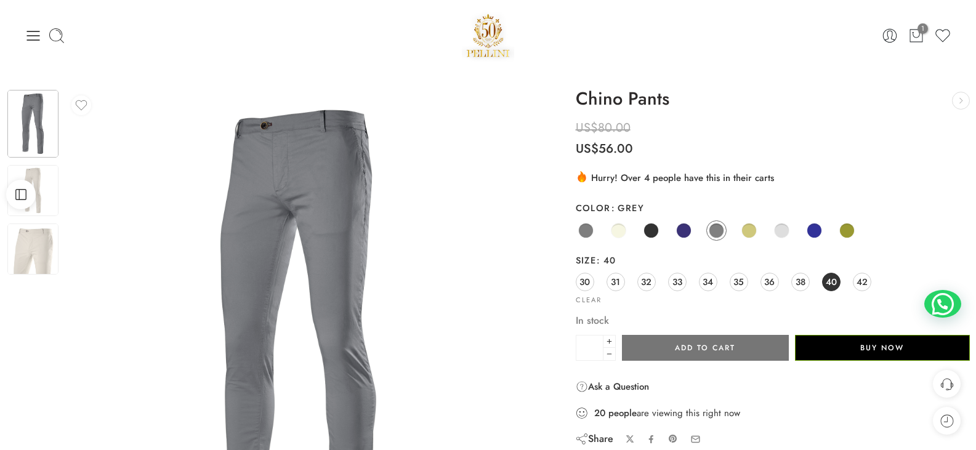
click at [758, 347] on button "Add to cart" at bounding box center [705, 348] width 167 height 26
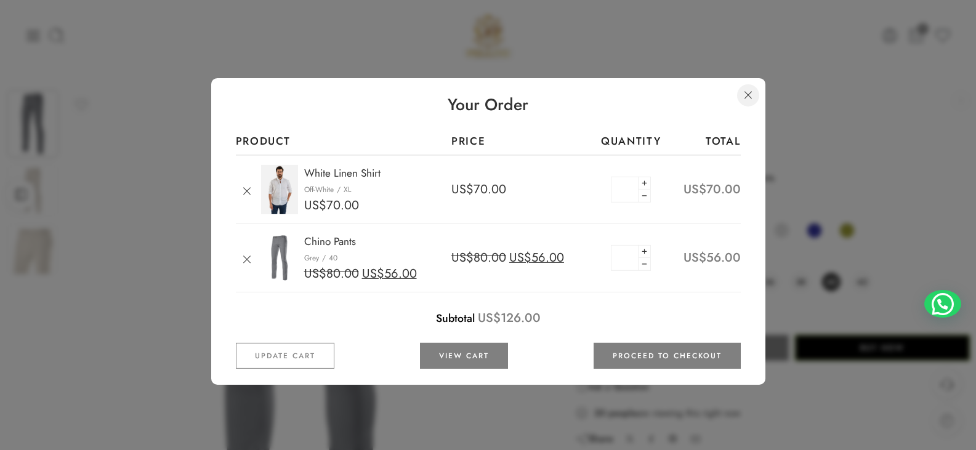
click at [751, 95] on link at bounding box center [748, 95] width 22 height 22
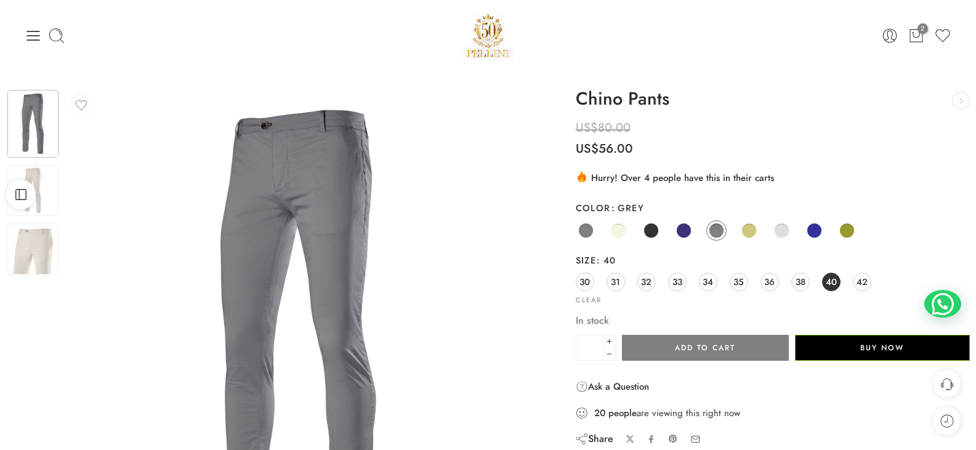
click at [23, 48] on div "2 Cart 0 Wishlist Search here Popular Searches:" at bounding box center [487, 35] width 939 height 52
click at [28, 41] on icon at bounding box center [33, 35] width 17 height 17
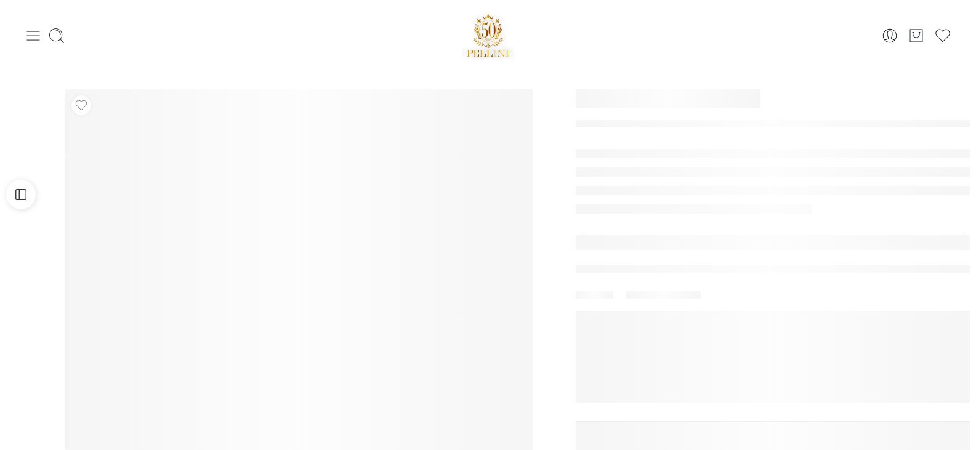
click at [29, 39] on icon at bounding box center [33, 36] width 13 height 10
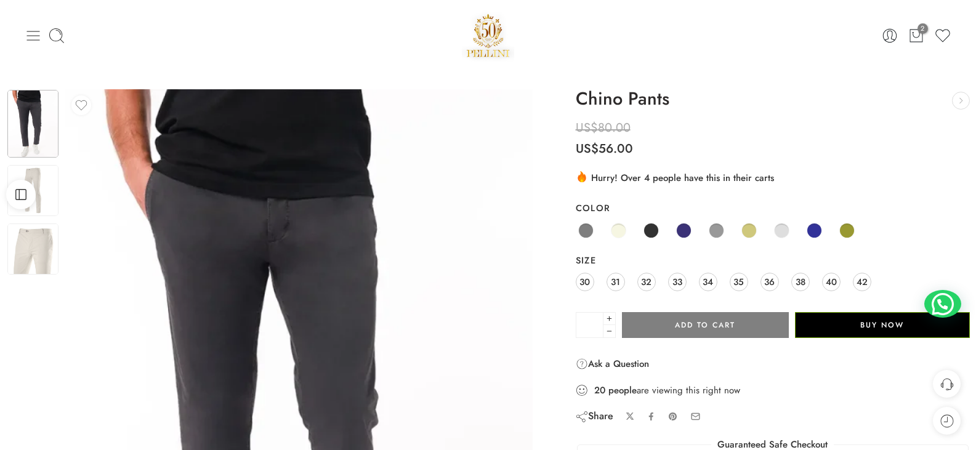
click at [41, 30] on icon at bounding box center [33, 35] width 17 height 17
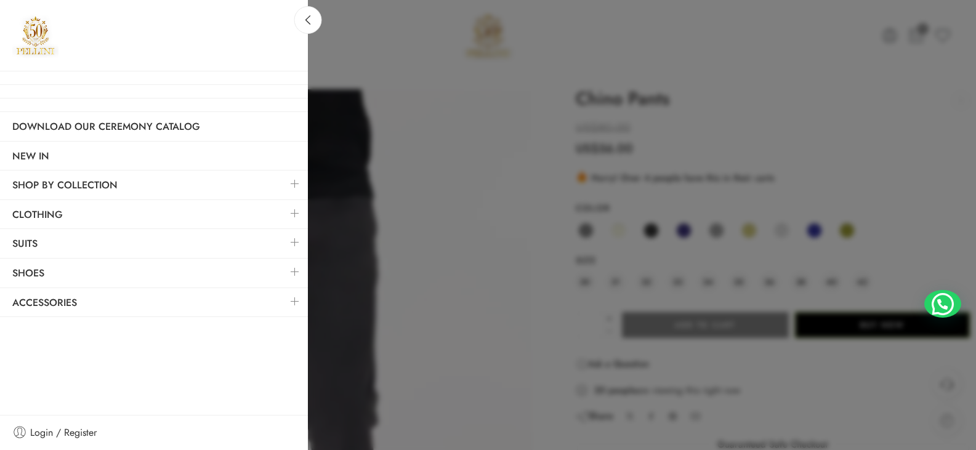
click at [290, 302] on link at bounding box center [295, 301] width 26 height 26
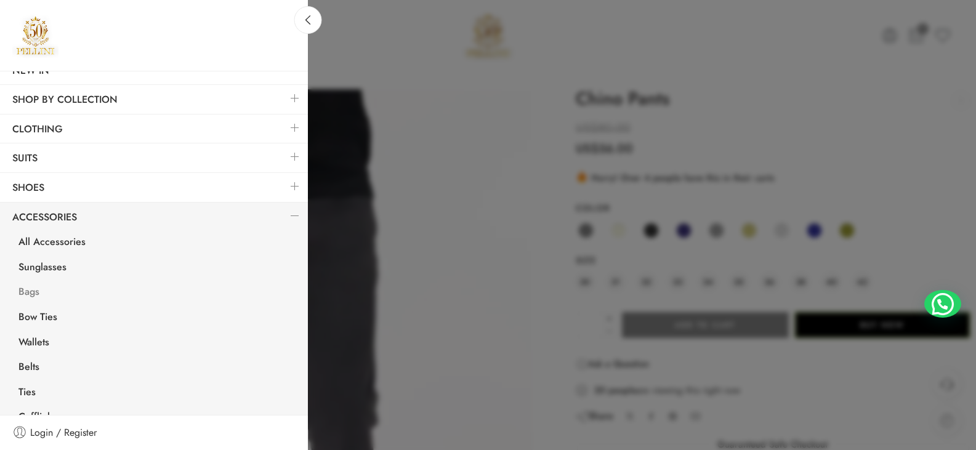
scroll to position [105, 0]
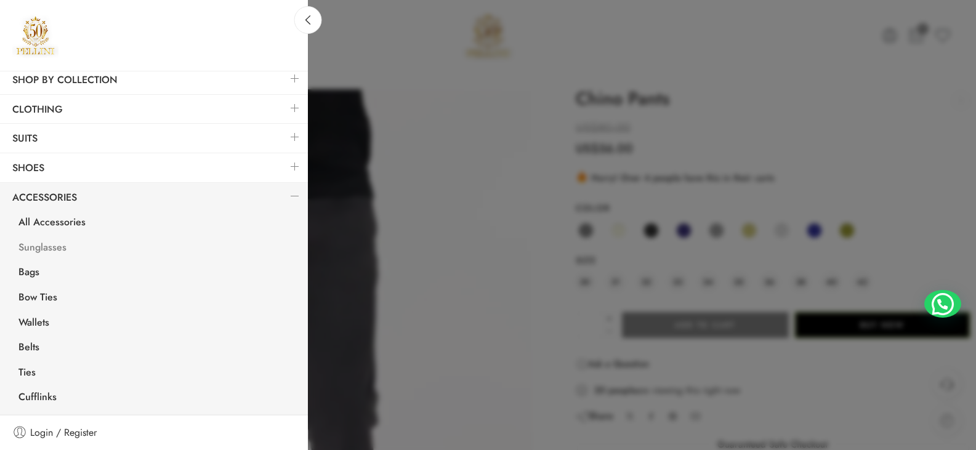
click at [60, 253] on link "Sunglasses" at bounding box center [157, 249] width 302 height 25
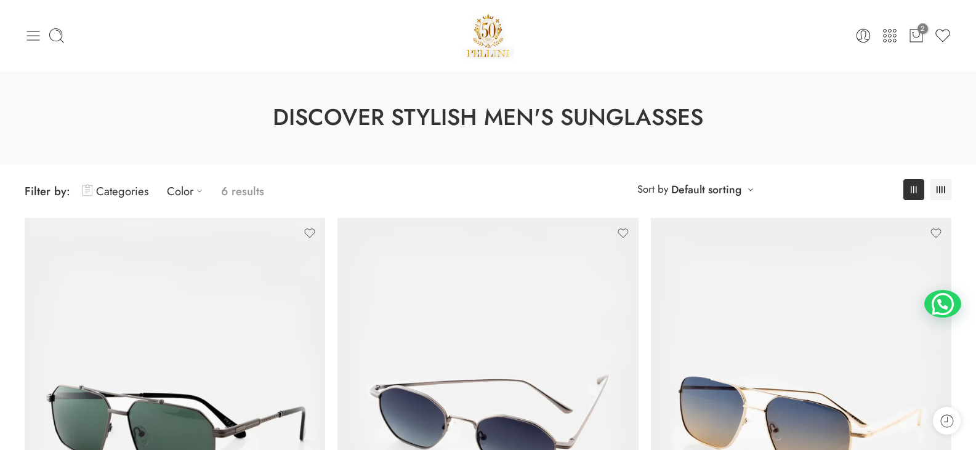
click at [32, 33] on icon at bounding box center [33, 35] width 17 height 17
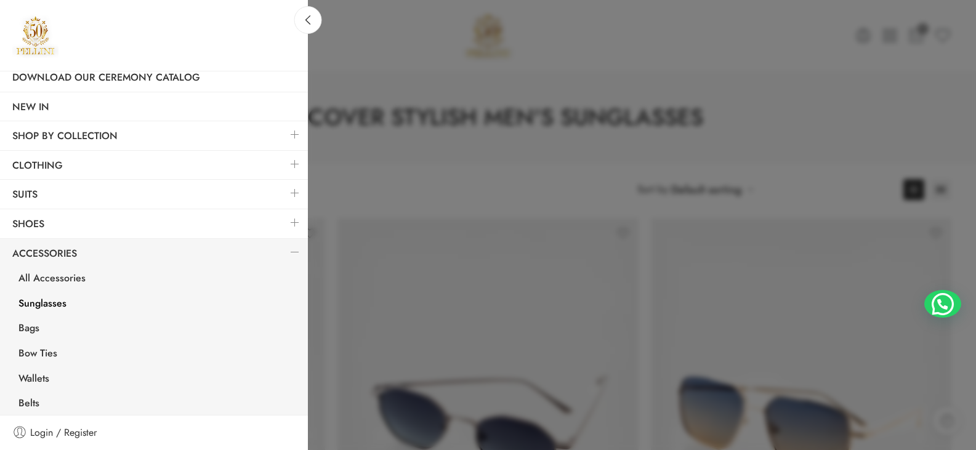
scroll to position [105, 0]
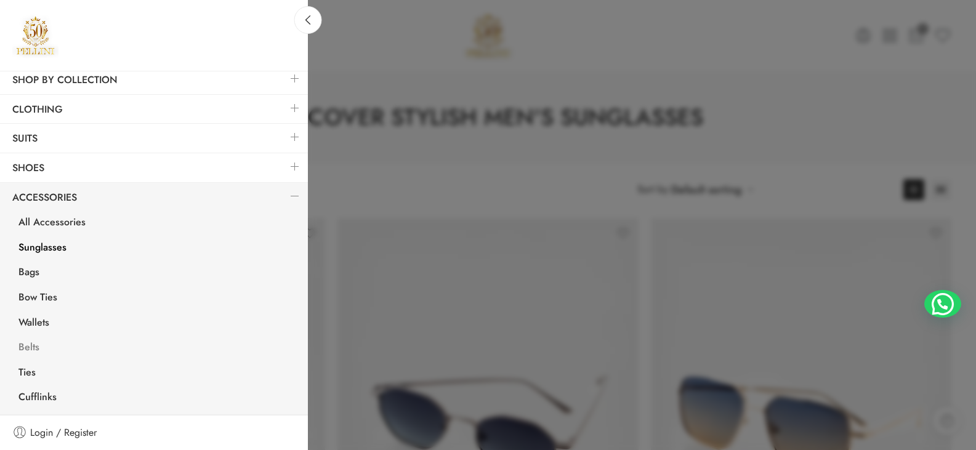
click at [40, 350] on link "Belts" at bounding box center [157, 348] width 302 height 25
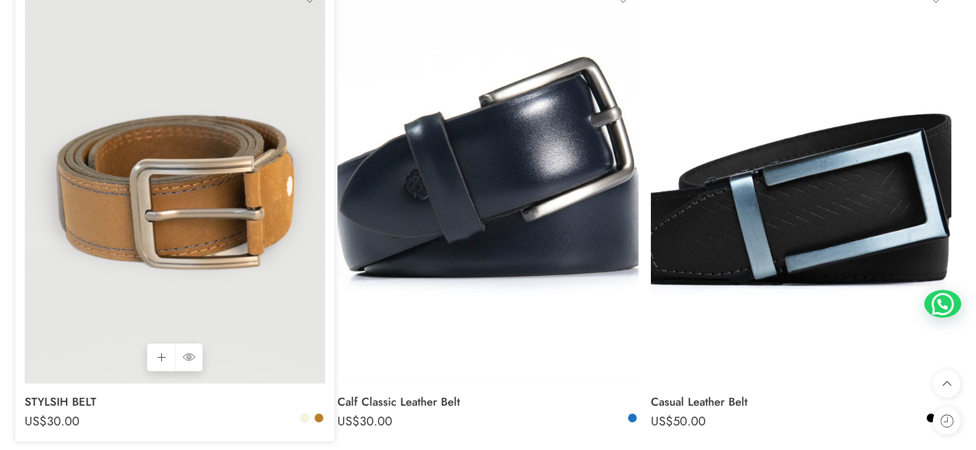
scroll to position [1232, 0]
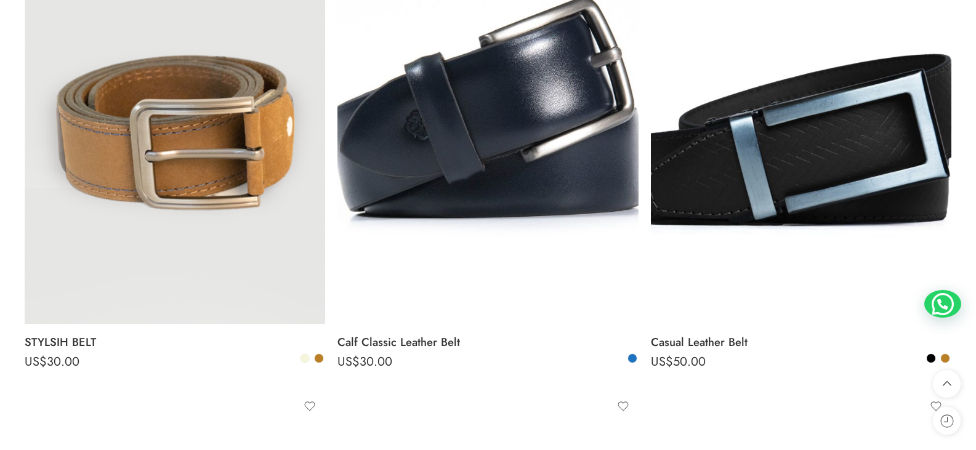
click at [150, 302] on link "Select options Select options" at bounding box center [161, 316] width 28 height 28
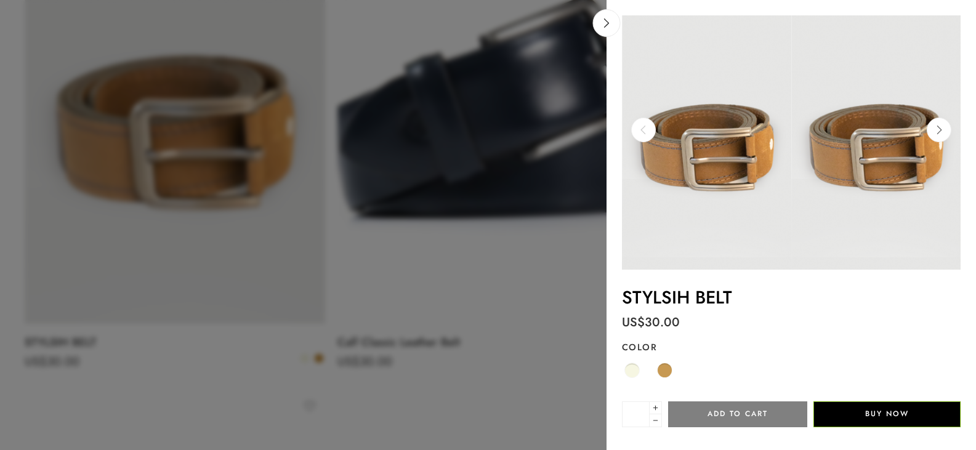
scroll to position [51, 0]
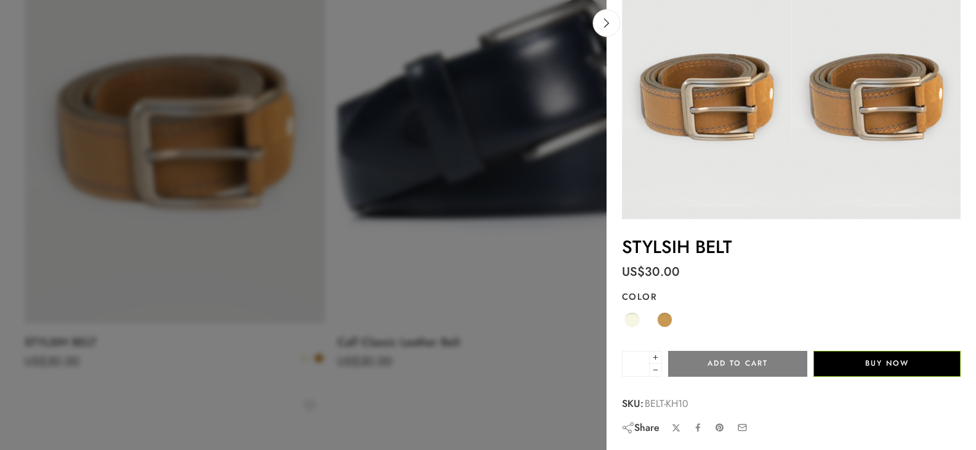
click at [654, 318] on div "Beige Camel" at bounding box center [791, 321] width 339 height 24
click at [664, 318] on span at bounding box center [664, 319] width 15 height 15
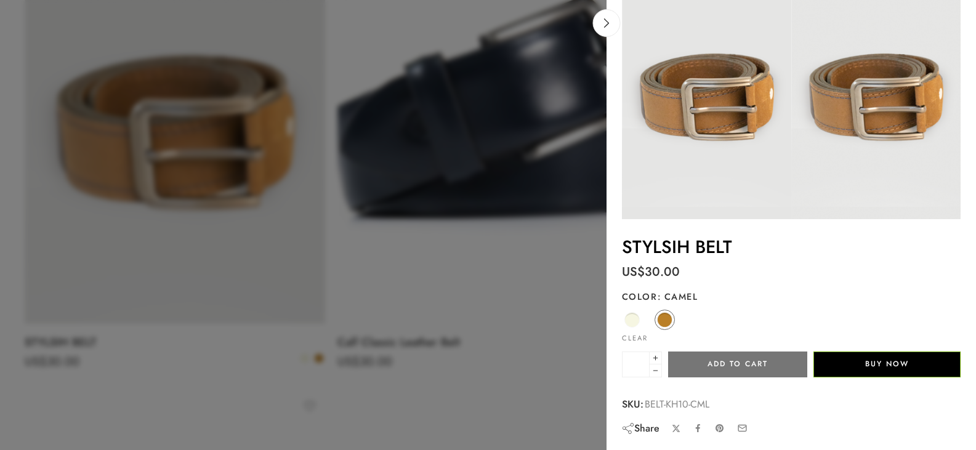
click at [742, 360] on button "Add to cart" at bounding box center [737, 365] width 139 height 26
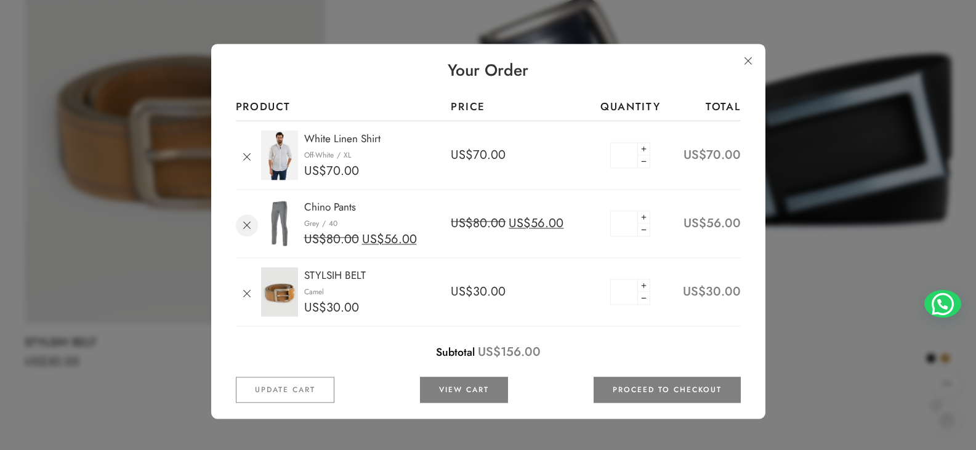
click at [253, 222] on link "Remove" at bounding box center [247, 226] width 22 height 22
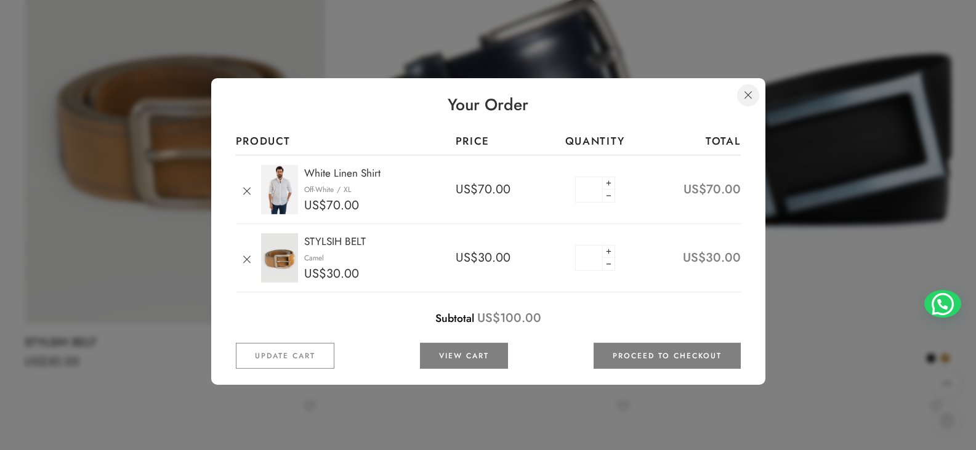
click at [751, 90] on link at bounding box center [748, 95] width 22 height 22
